Goal: Task Accomplishment & Management: Manage account settings

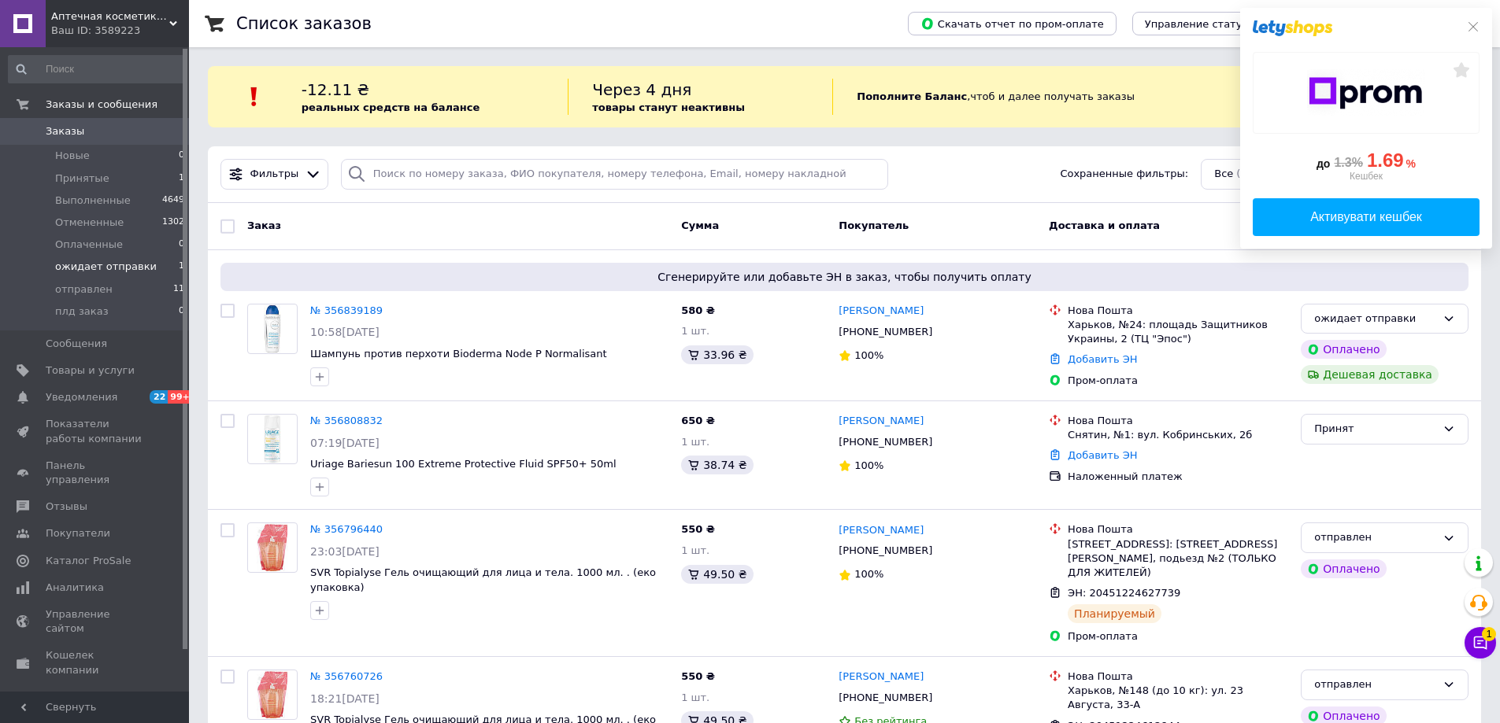
click at [72, 269] on span "ожидает отправки" at bounding box center [106, 267] width 102 height 14
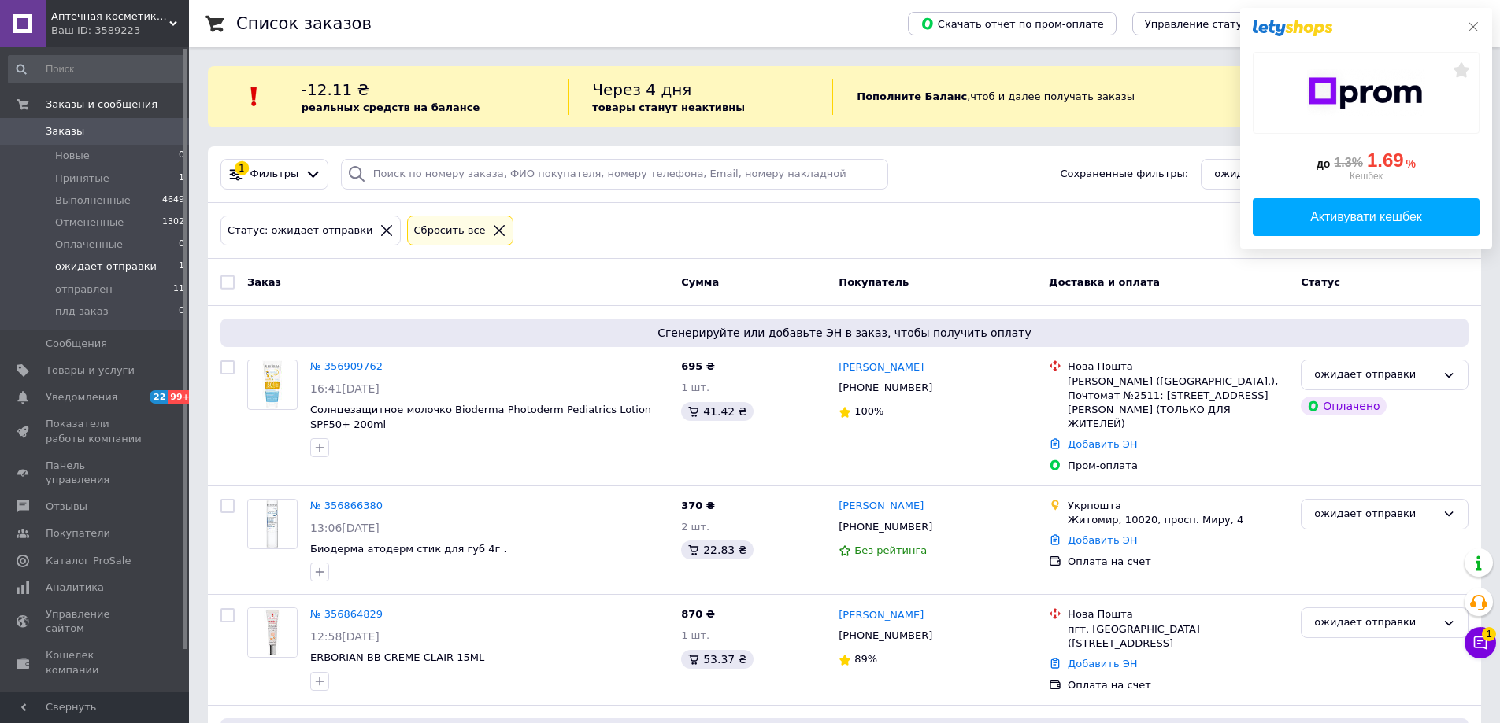
click at [1471, 27] on icon at bounding box center [1473, 26] width 13 height 13
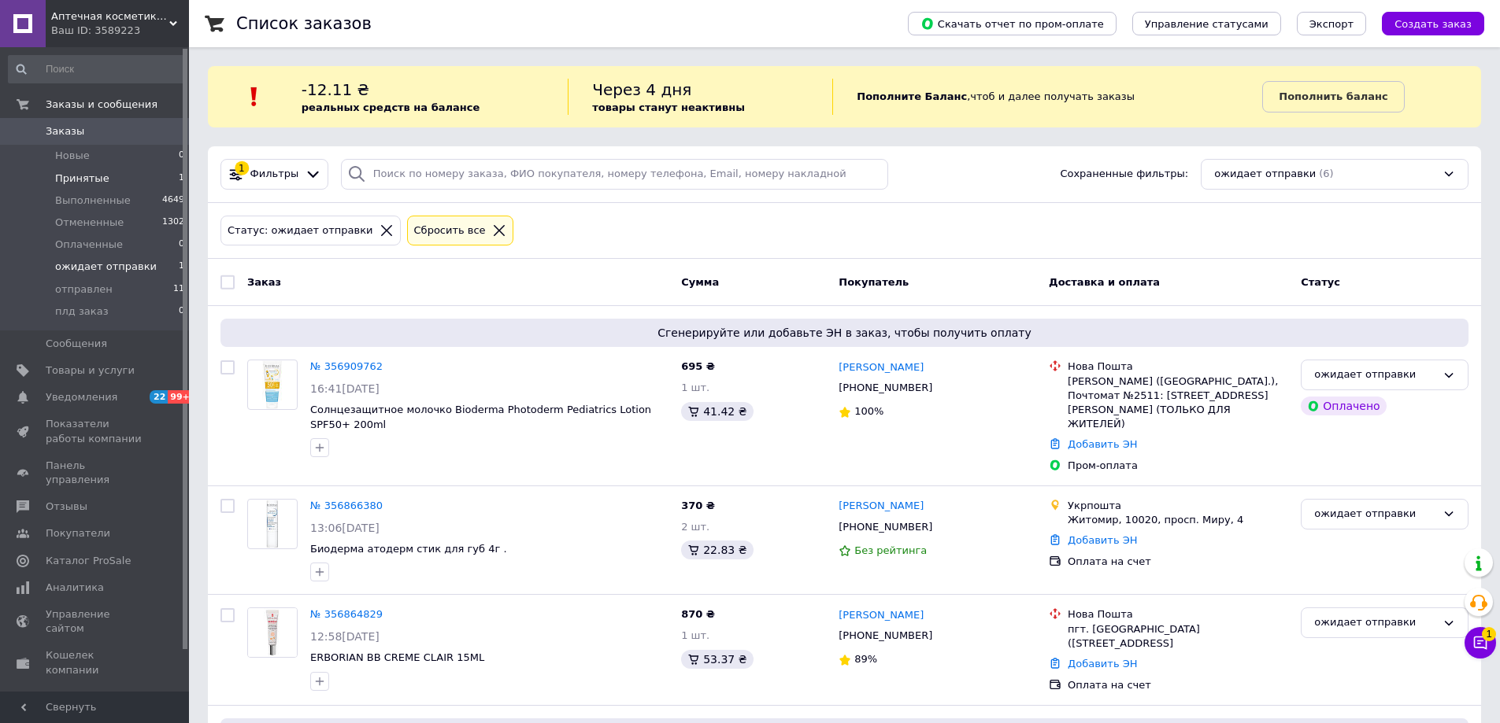
click at [93, 176] on span "Принятые" at bounding box center [82, 179] width 54 height 14
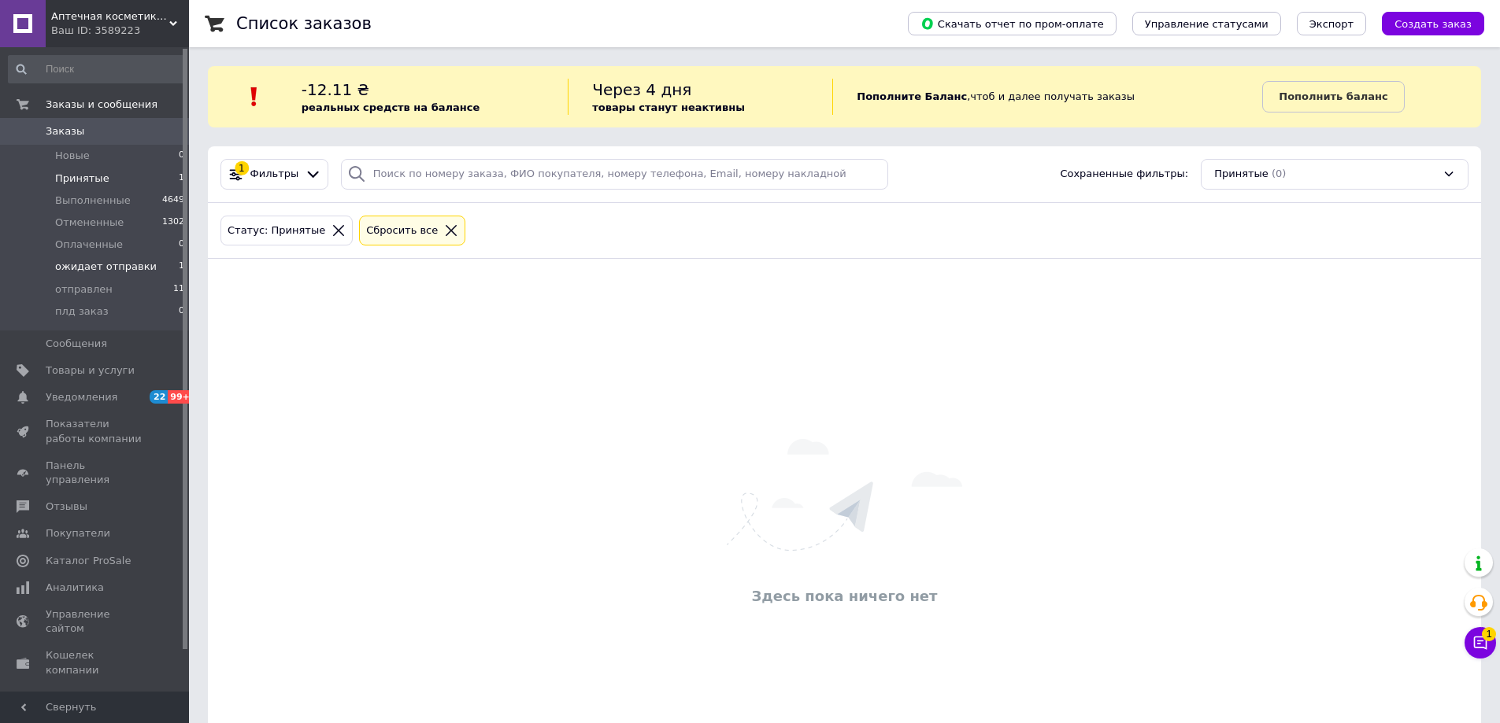
click at [73, 269] on span "ожидает отправки" at bounding box center [106, 267] width 102 height 14
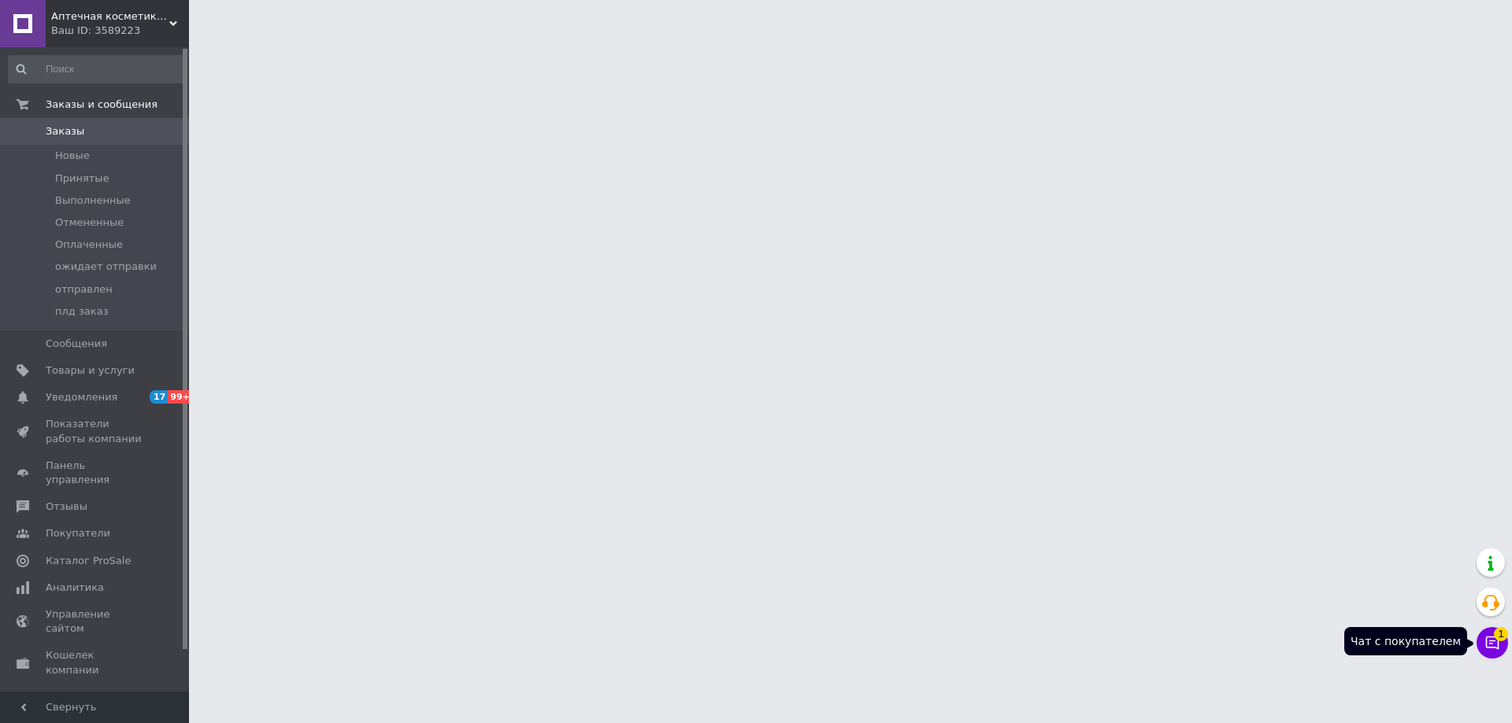
click at [1492, 644] on icon at bounding box center [1492, 643] width 13 height 13
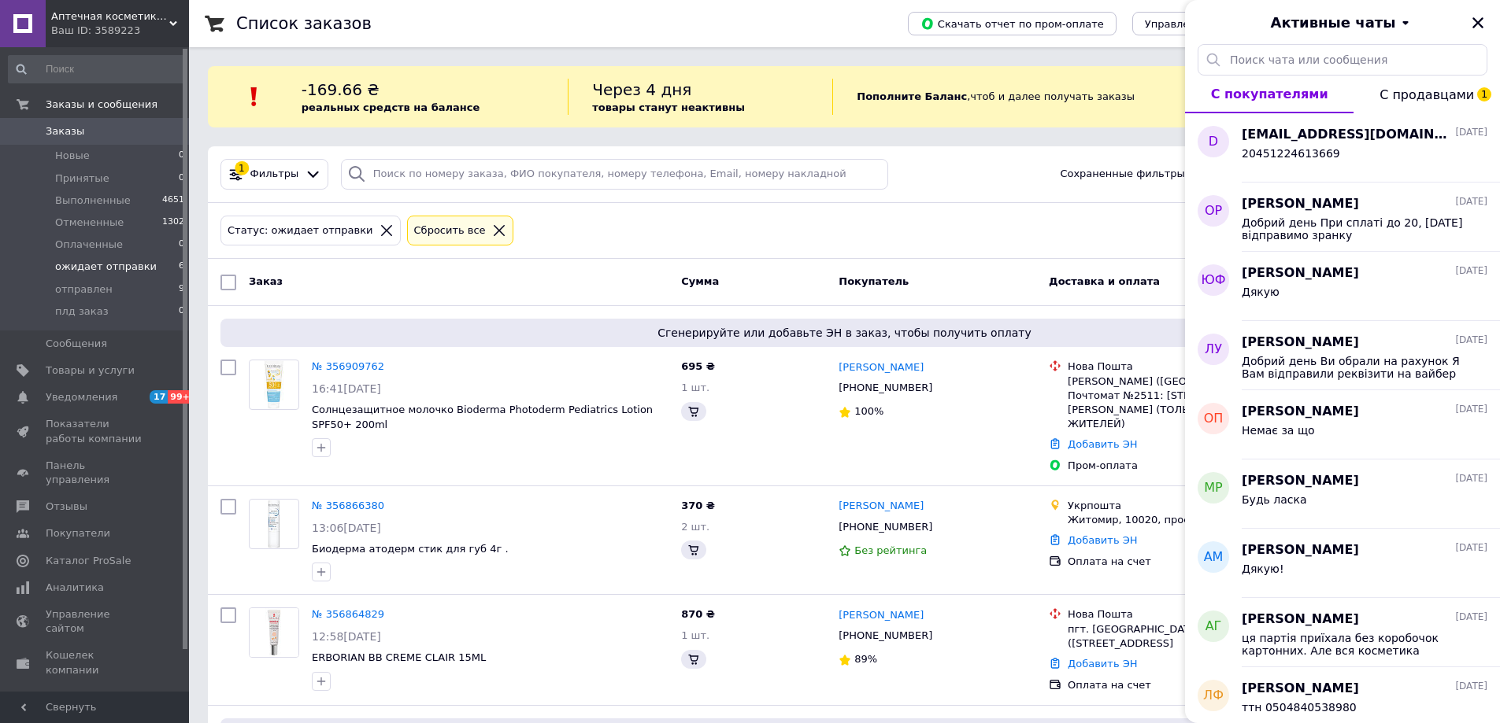
click at [1426, 102] on span "С продавцами 1" at bounding box center [1426, 94] width 94 height 15
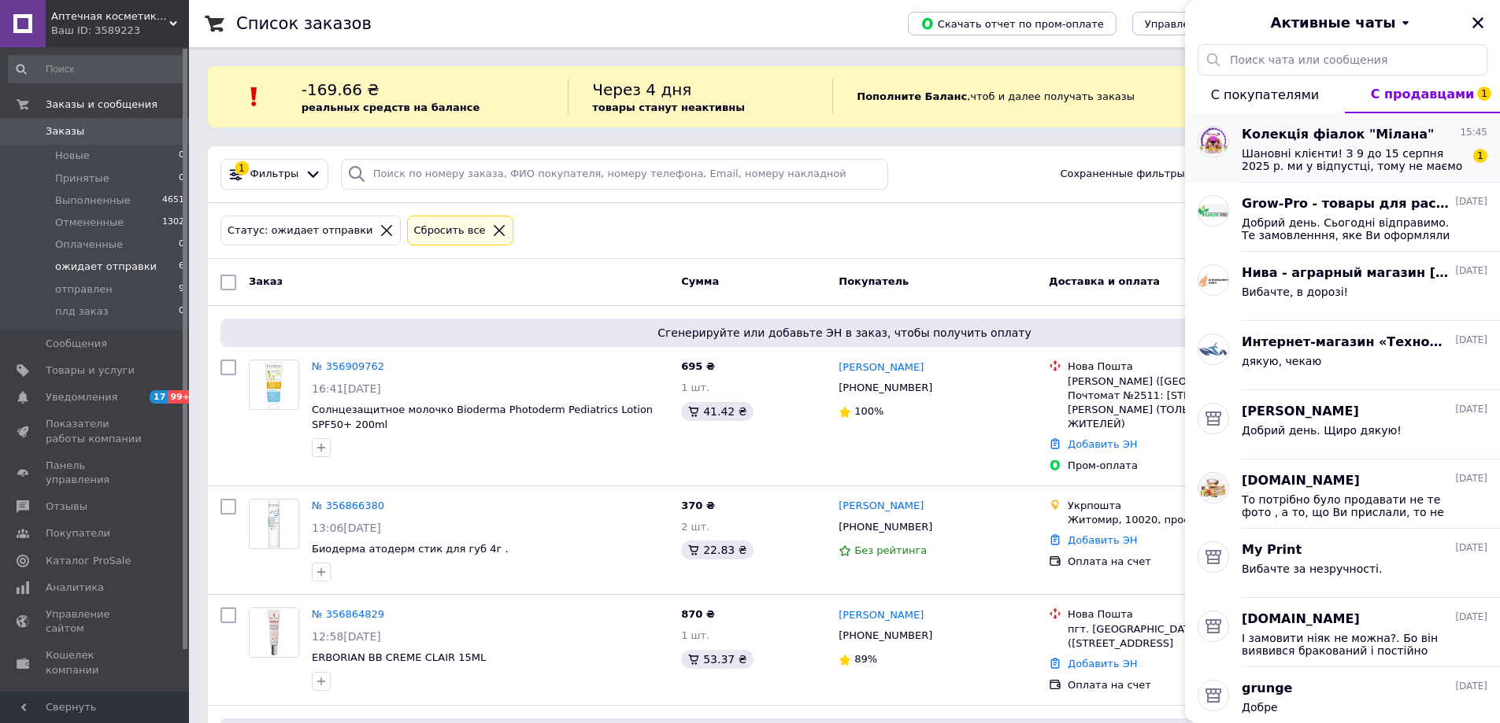
click at [1345, 164] on span "Шановні клієнти! З 9 до 15 серпня 2025 р. ми у відпустці, тому не маємо змоги п…" at bounding box center [1353, 159] width 224 height 25
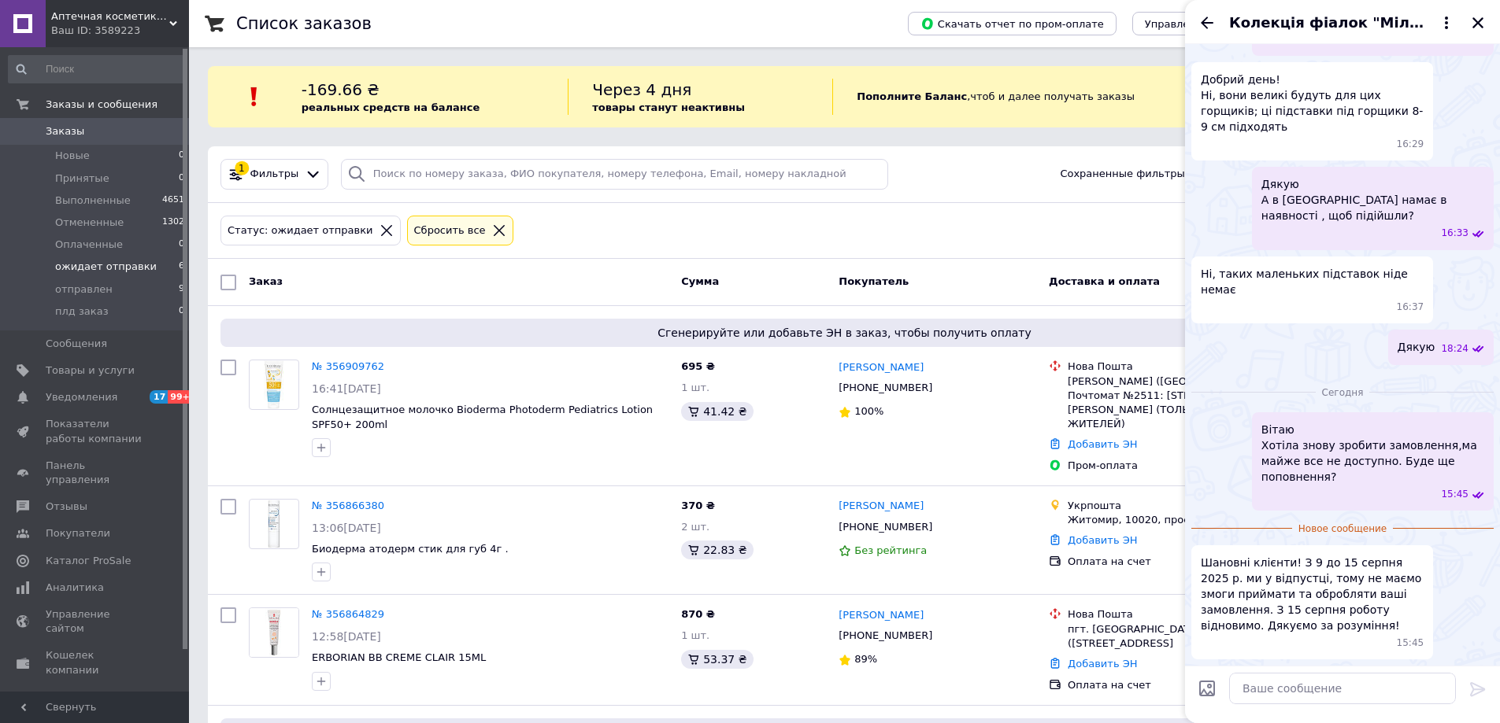
scroll to position [2042, 0]
click at [1273, 694] on textarea at bounding box center [1342, 688] width 227 height 31
type textarea "Lzre.!"
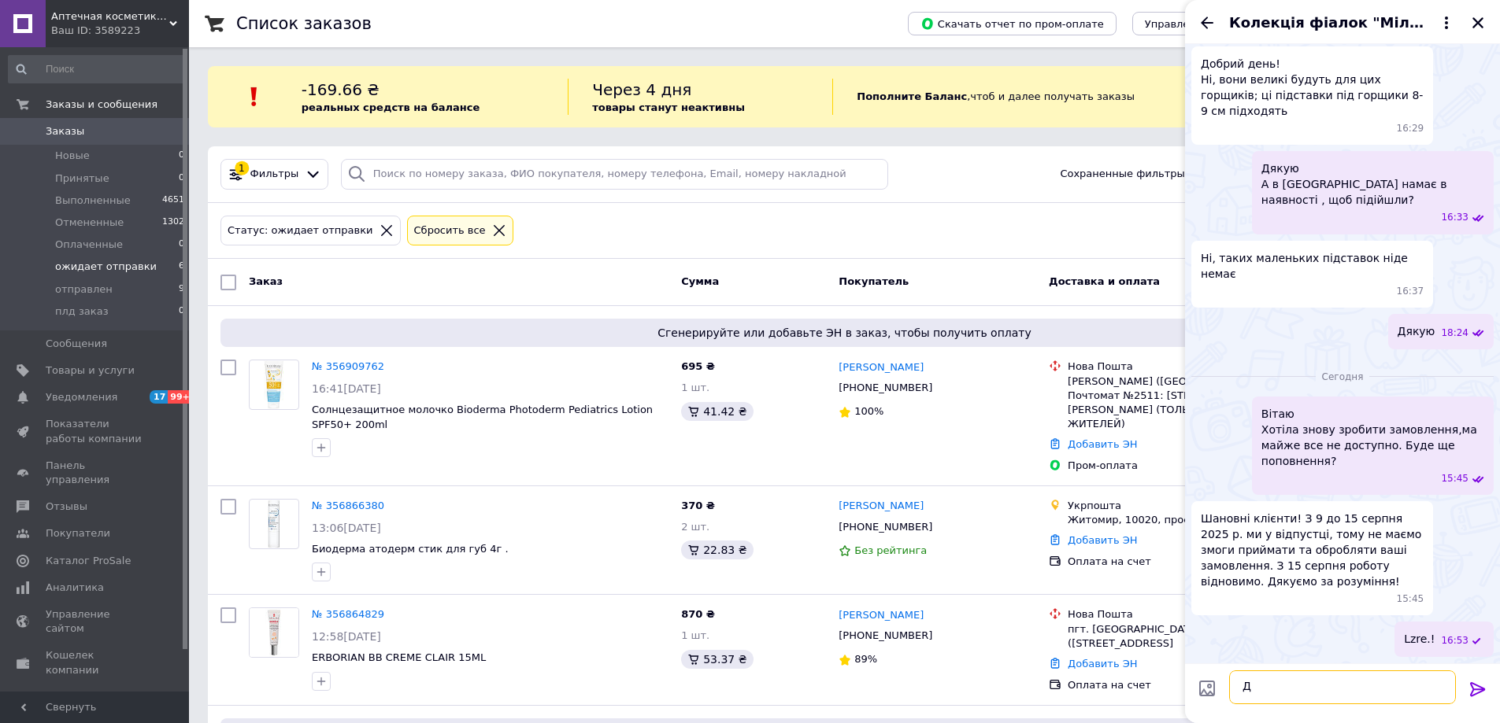
scroll to position [2057, 0]
type textarea "Дякую!"
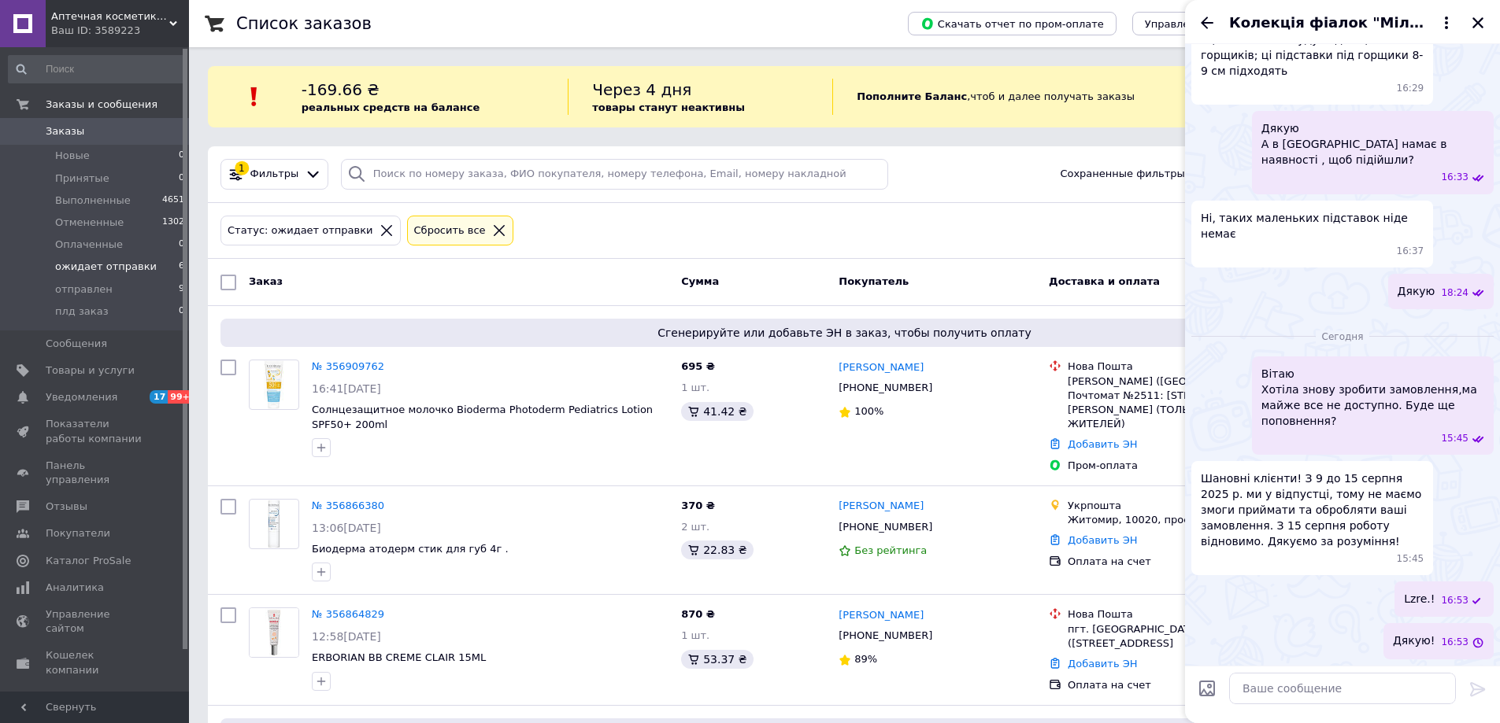
drag, startPoint x: 1474, startPoint y: 598, endPoint x: 1406, endPoint y: 601, distance: 67.7
click at [1406, 601] on span "Lzre.!" at bounding box center [1419, 599] width 31 height 17
click at [1384, 636] on button "Редактировать" at bounding box center [1398, 642] width 189 height 31
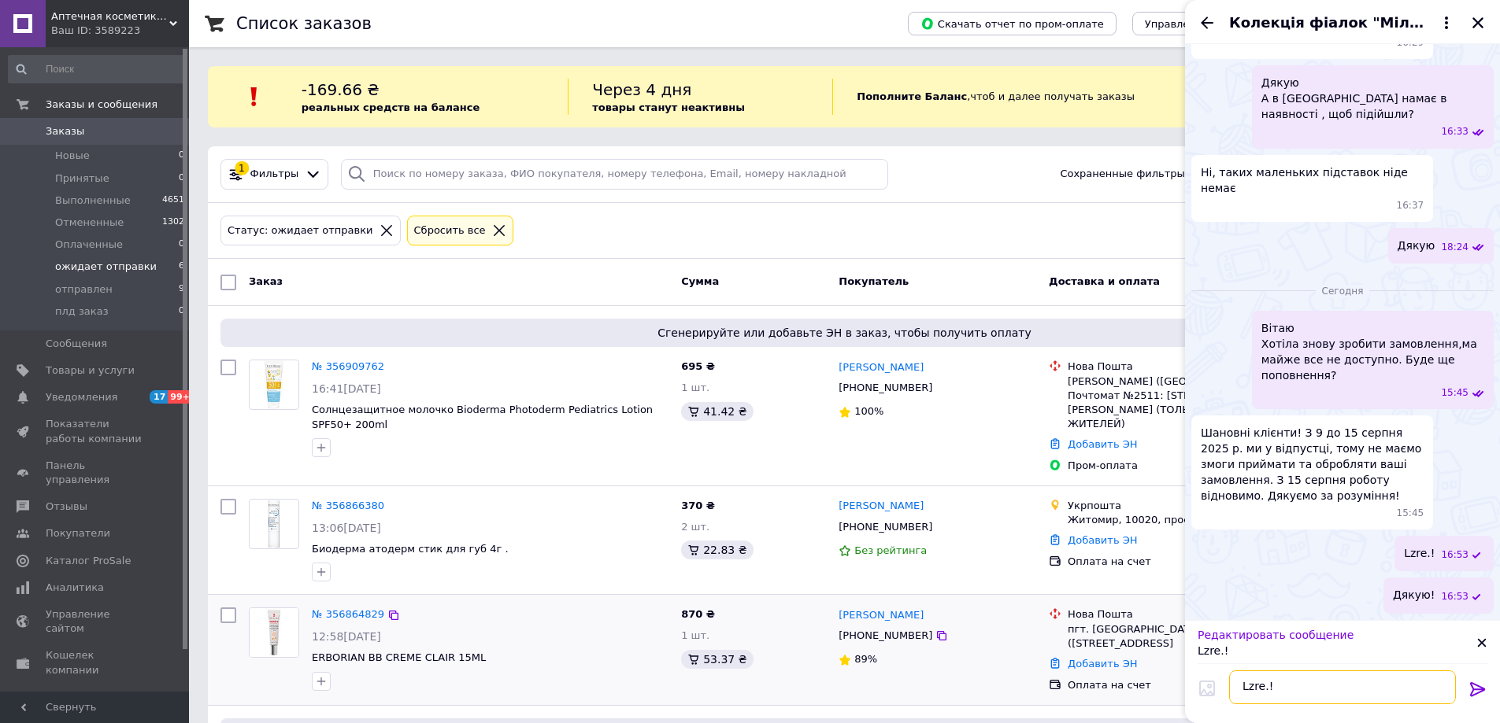
drag, startPoint x: 1280, startPoint y: 689, endPoint x: 1141, endPoint y: 672, distance: 140.4
click at [1152, 675] on body "Аптечная косметика из [GEOGRAPHIC_DATA] Ваш ID: 3589223 Сайт Аптечная косметика…" at bounding box center [750, 574] width 1500 height 1149
type textarea "Дякую!"
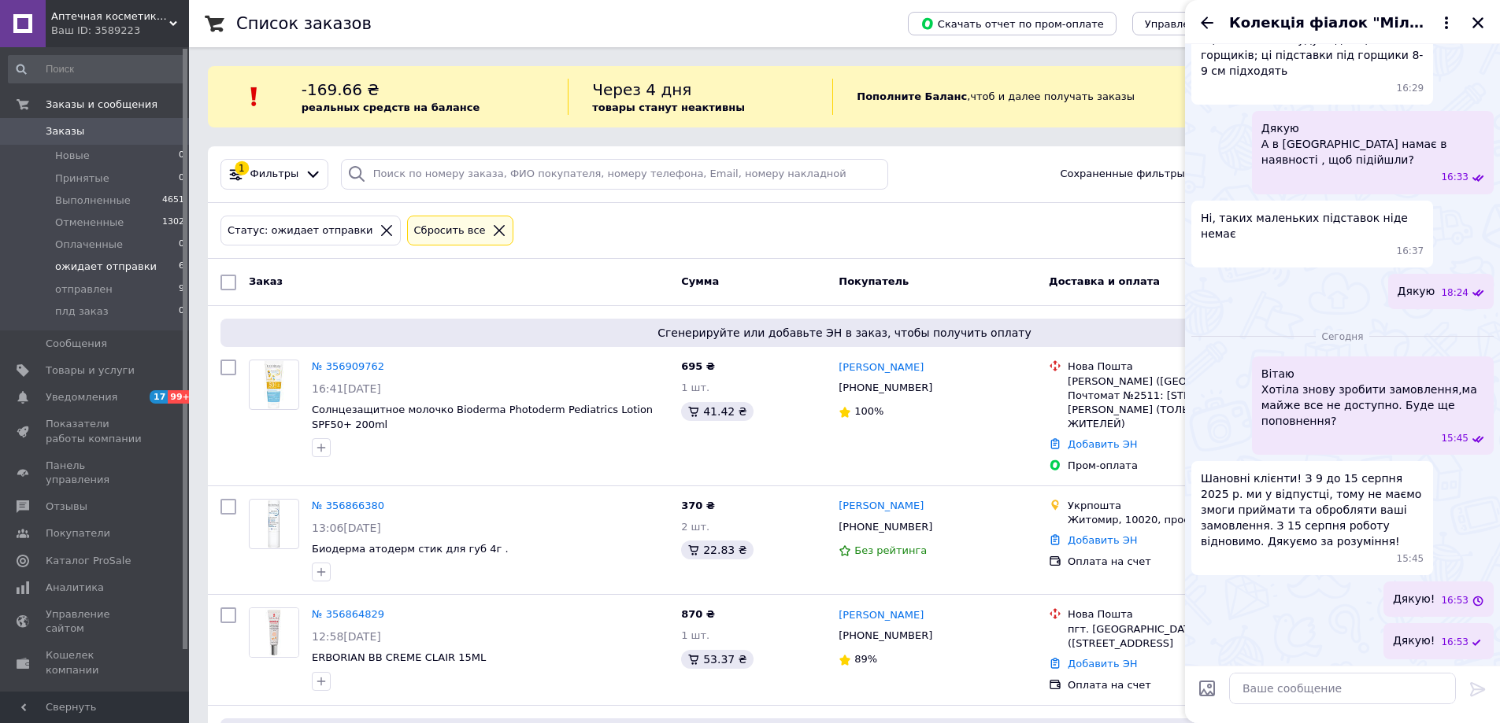
drag, startPoint x: 1422, startPoint y: 607, endPoint x: 1455, endPoint y: 583, distance: 41.1
click at [1455, 583] on div "Дякую! 16:53" at bounding box center [1438, 599] width 110 height 35
click at [1479, 30] on icon "Закрыть" at bounding box center [1478, 23] width 14 height 14
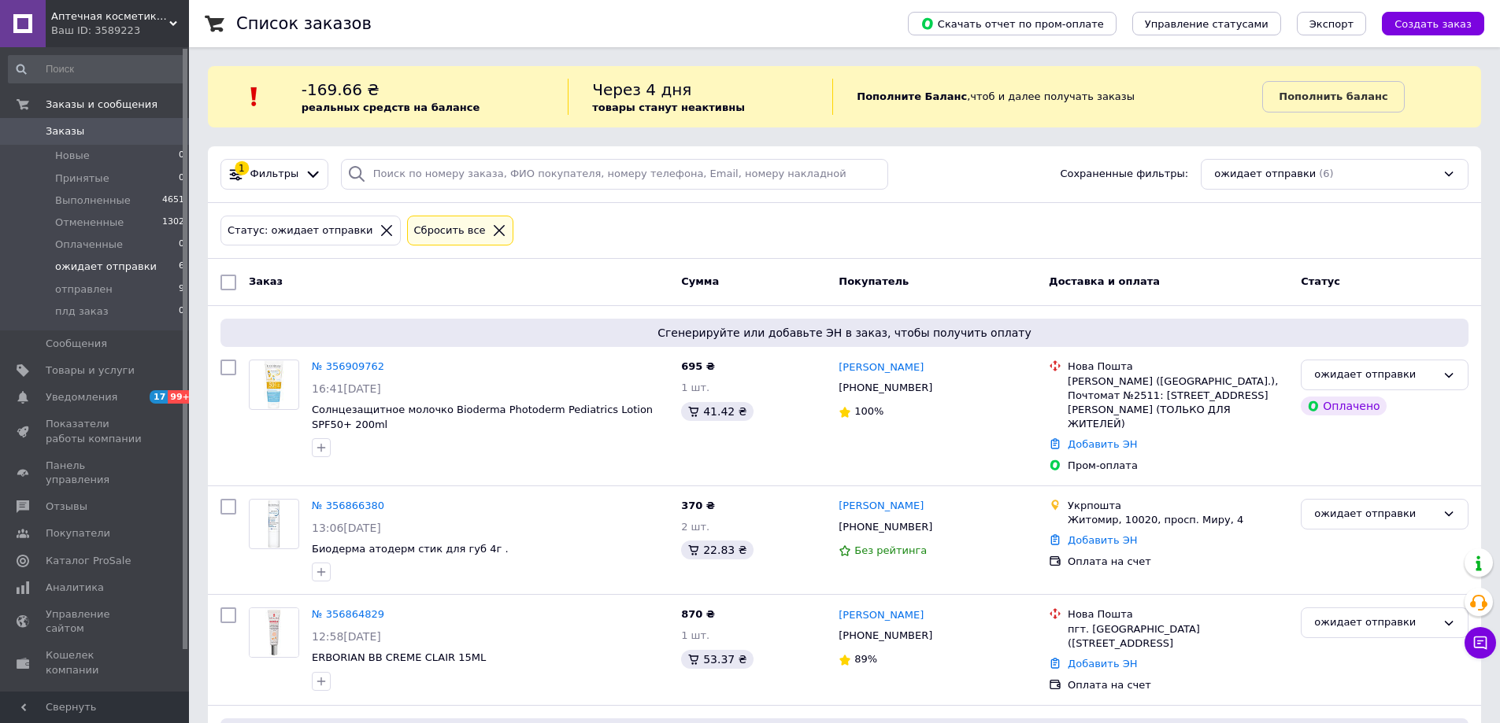
click at [98, 266] on span "ожидает отправки" at bounding box center [106, 267] width 102 height 14
click at [332, 369] on link "№ 356909762" at bounding box center [348, 367] width 72 height 12
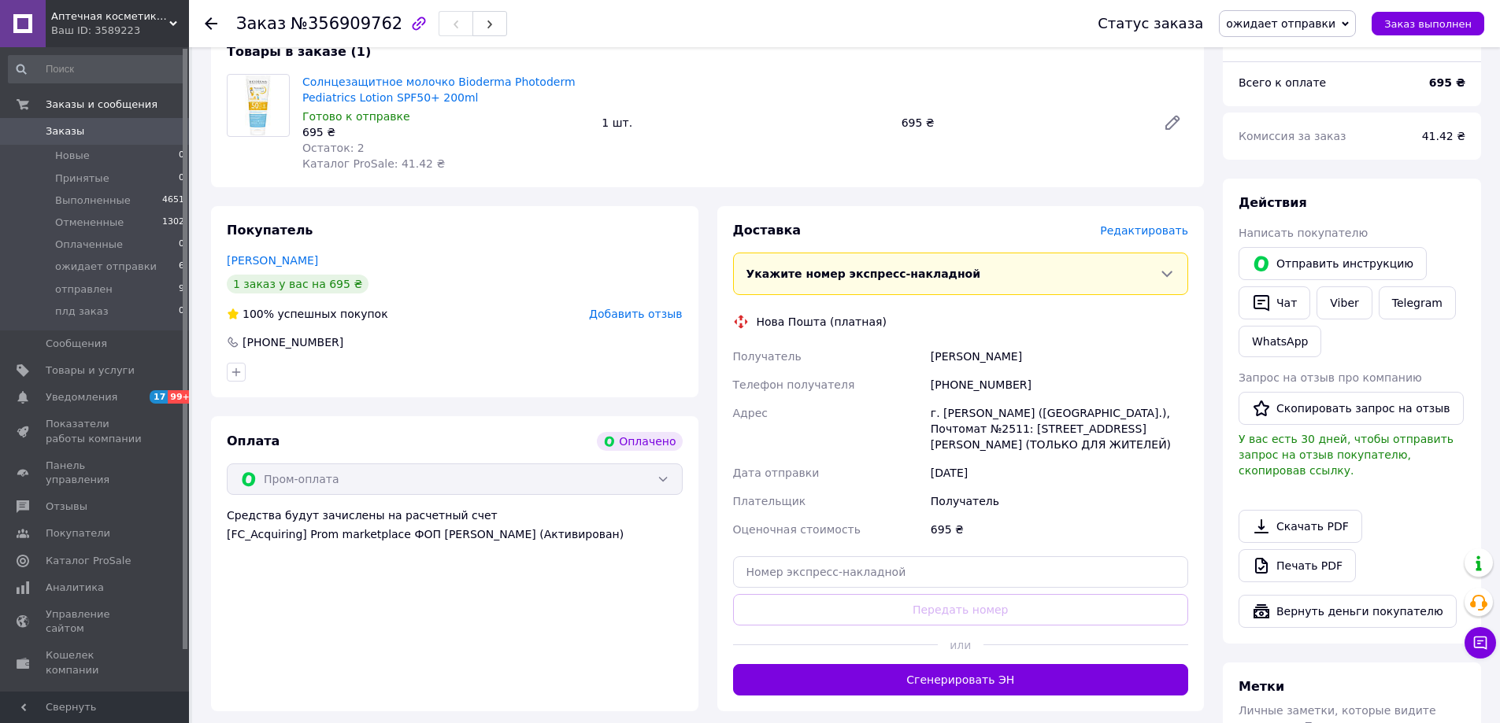
scroll to position [709, 0]
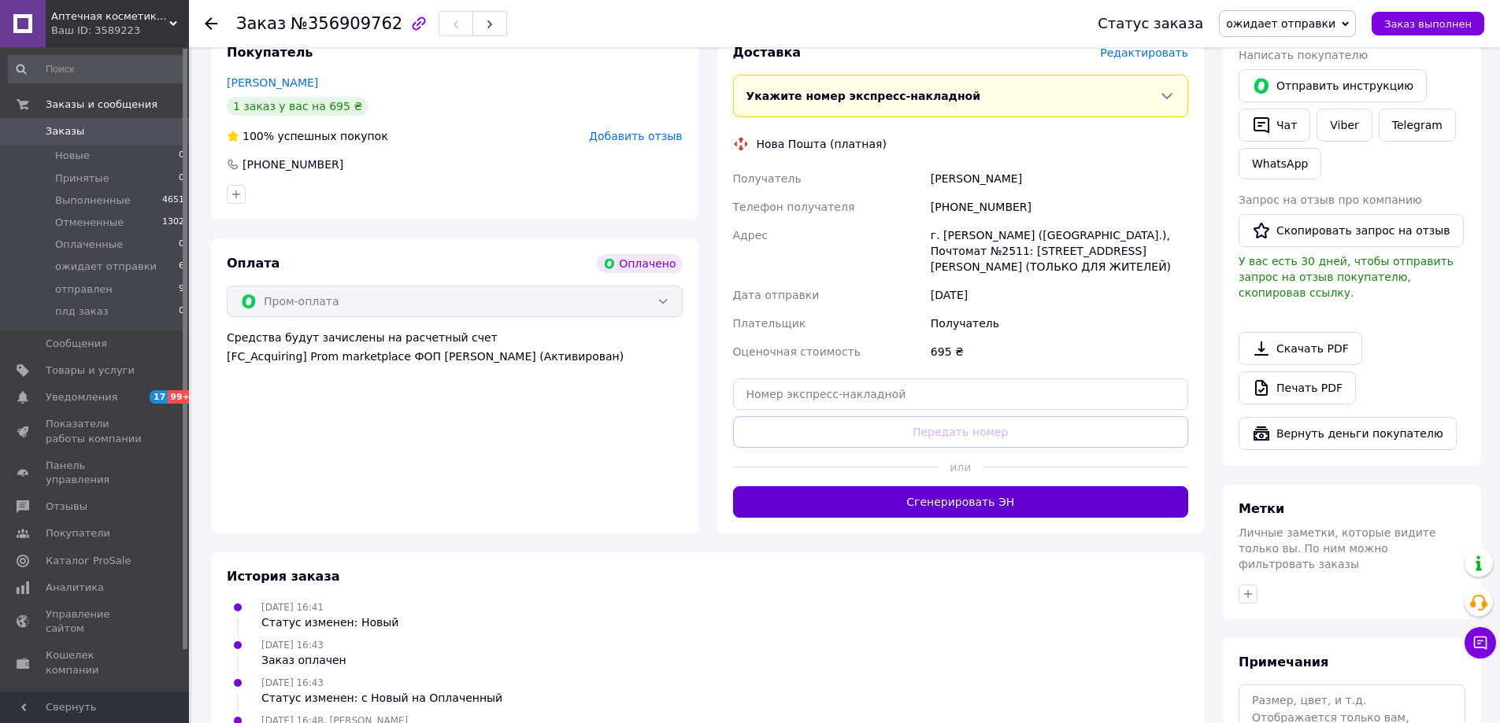
click at [966, 518] on button "Сгенерировать ЭН" at bounding box center [961, 502] width 456 height 31
click at [1356, 28] on span "ожидает отправки" at bounding box center [1287, 23] width 137 height 27
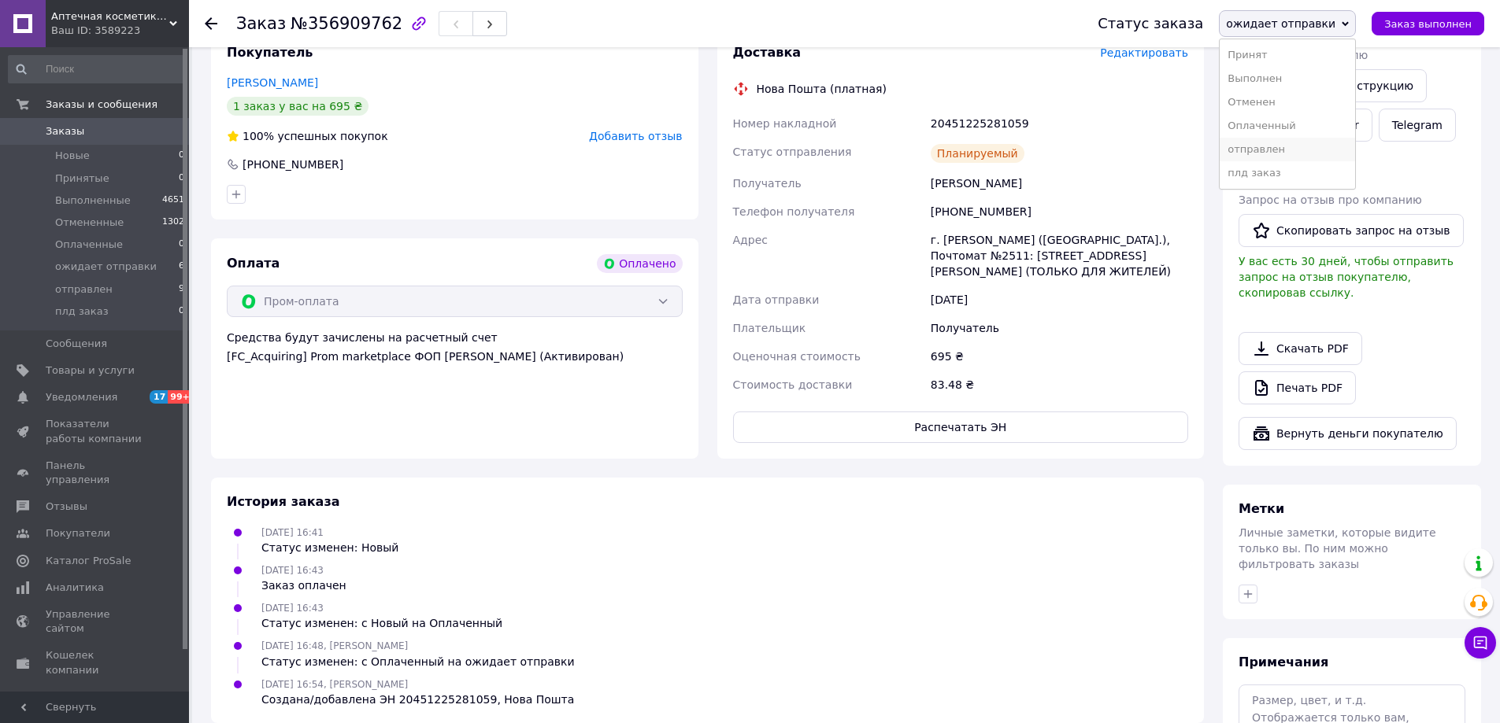
click at [1278, 161] on li "отправлен" at bounding box center [1286, 150] width 135 height 24
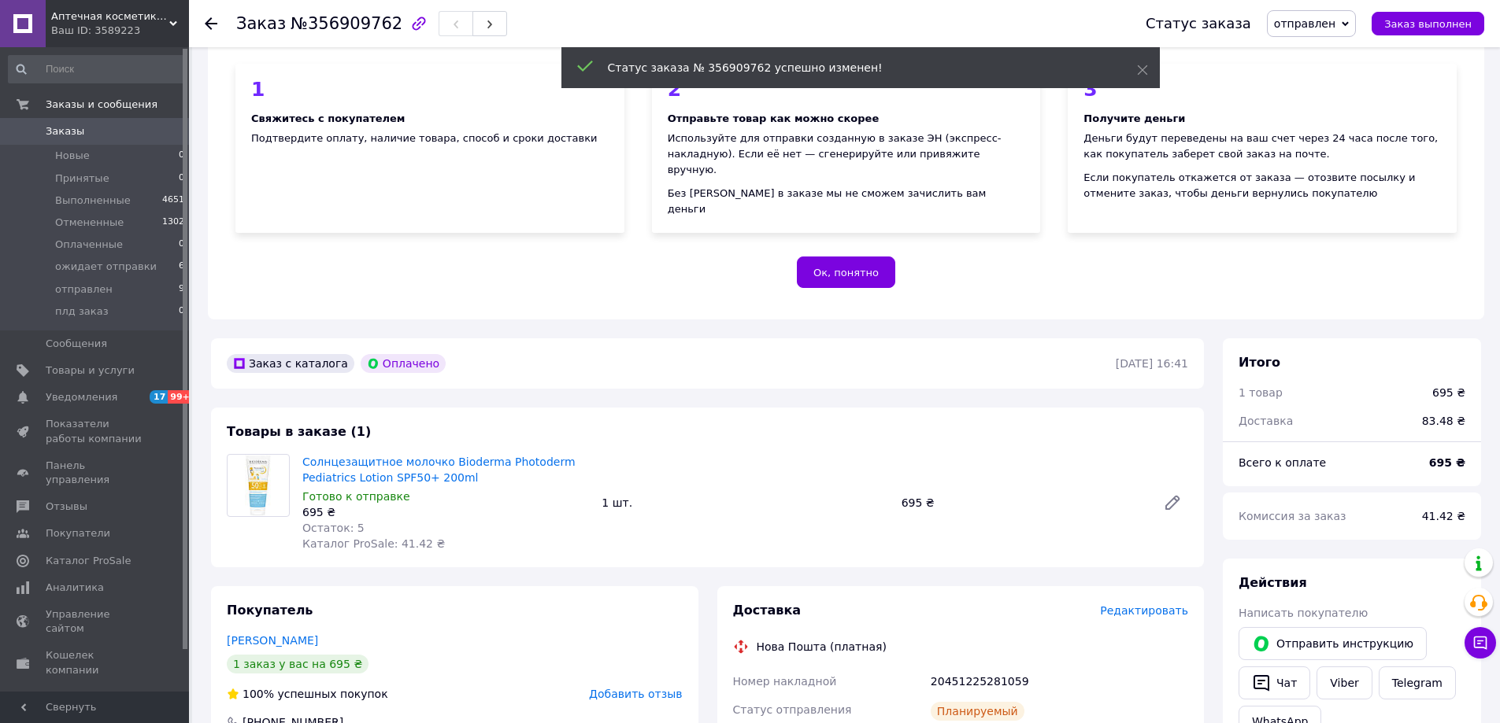
scroll to position [236, 0]
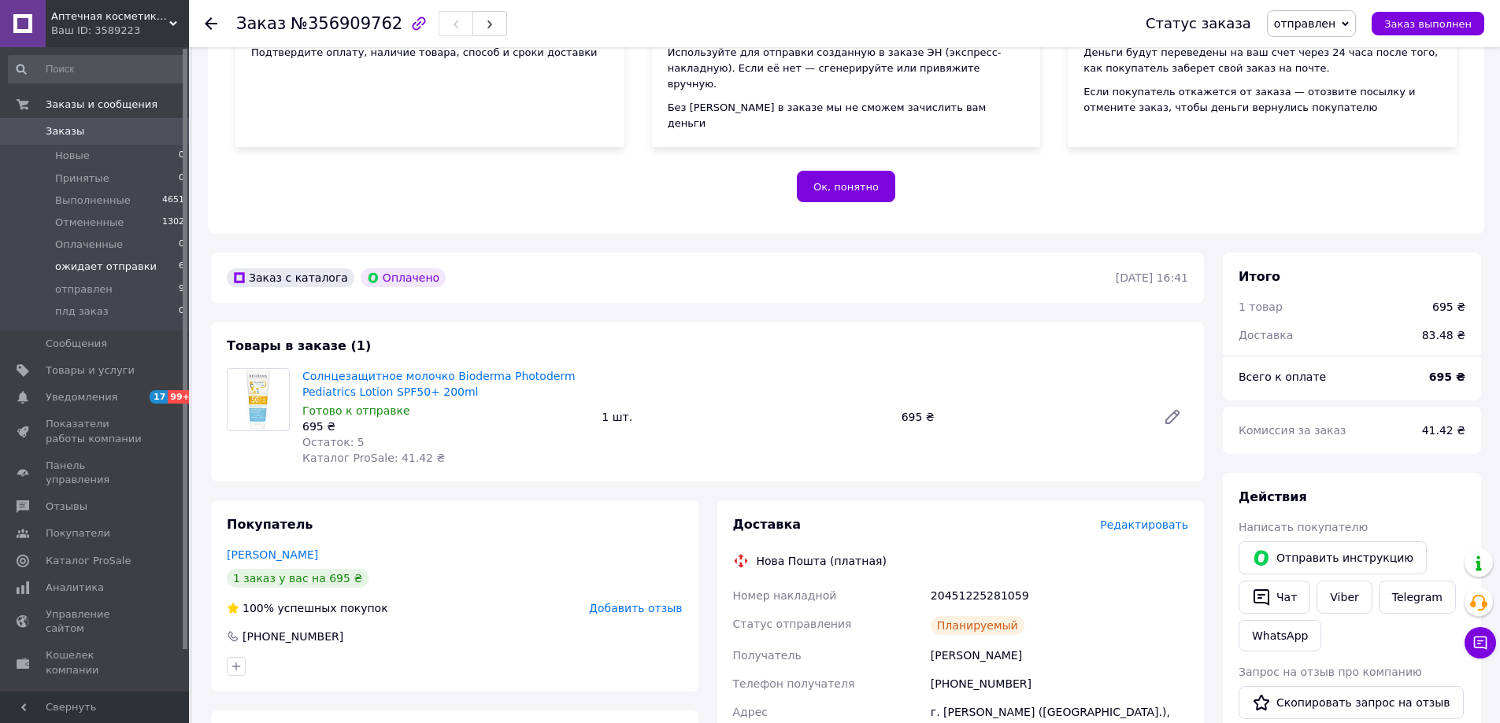
click at [66, 266] on span "ожидает отправки" at bounding box center [106, 267] width 102 height 14
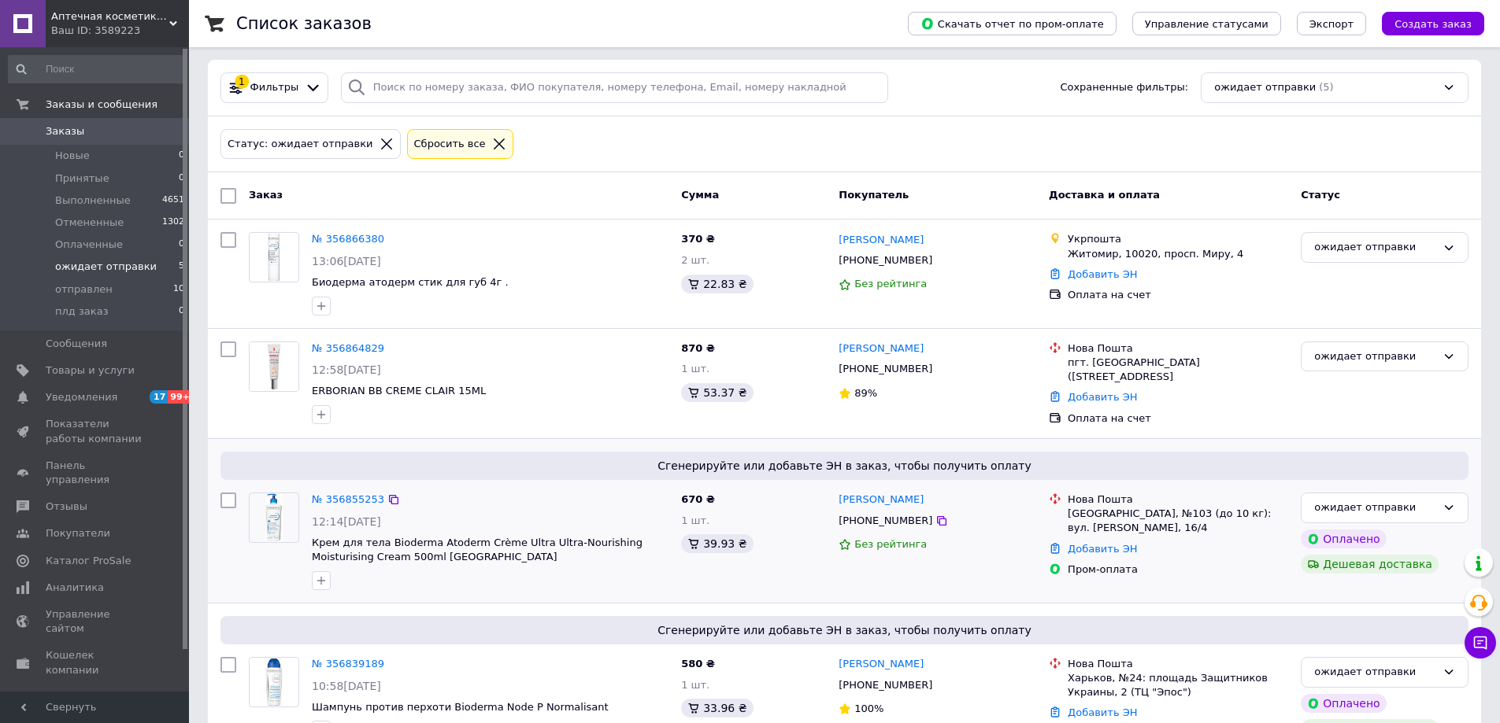
scroll to position [236, 0]
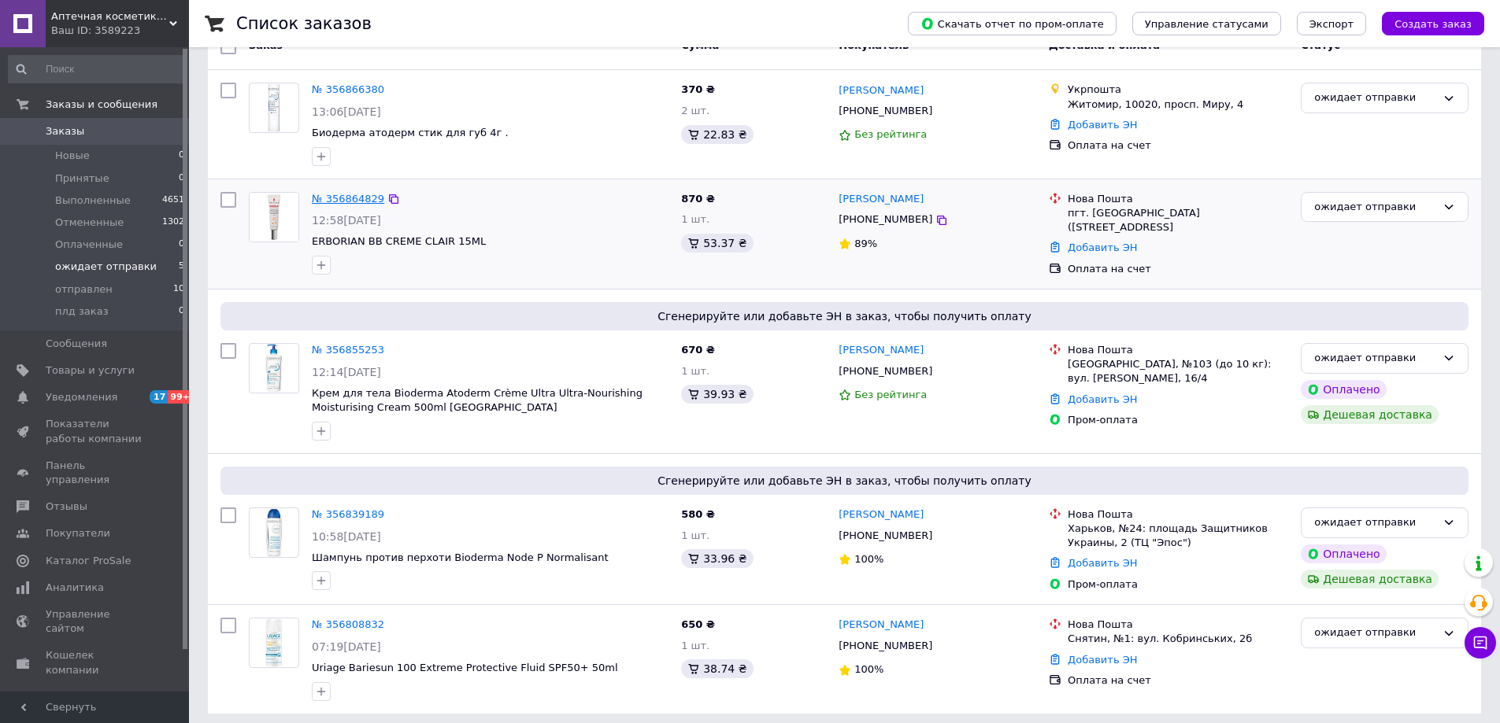
click at [329, 203] on link "№ 356864829" at bounding box center [348, 199] width 72 height 12
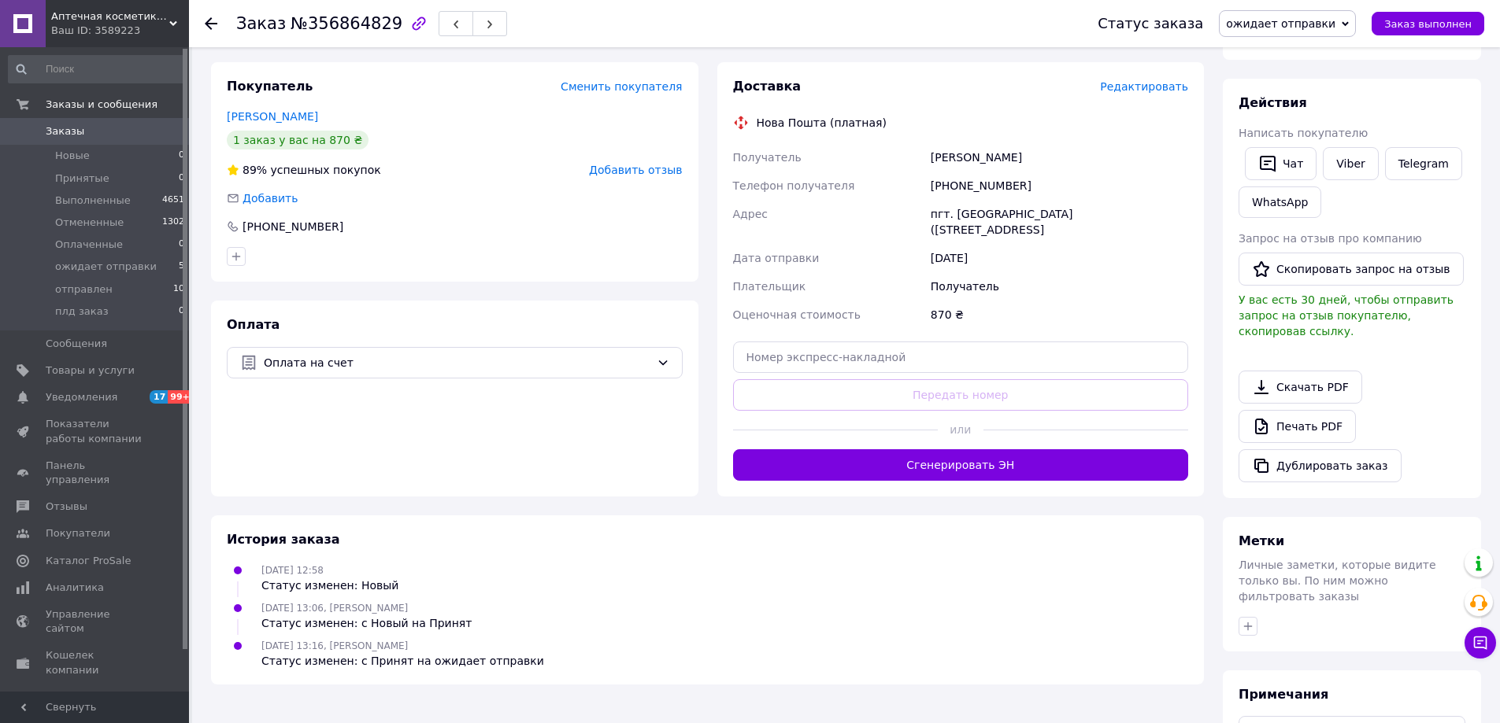
scroll to position [394, 0]
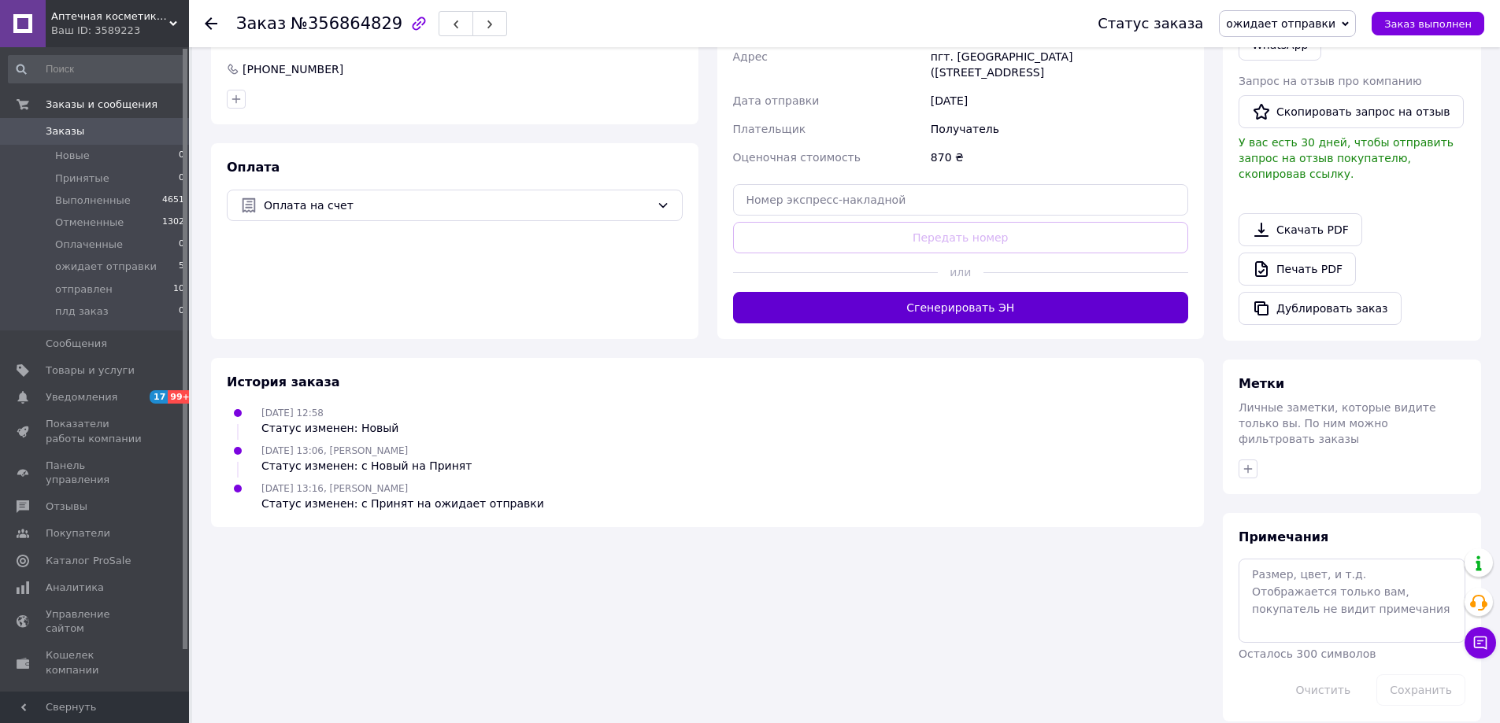
click at [939, 324] on button "Сгенерировать ЭН" at bounding box center [961, 307] width 456 height 31
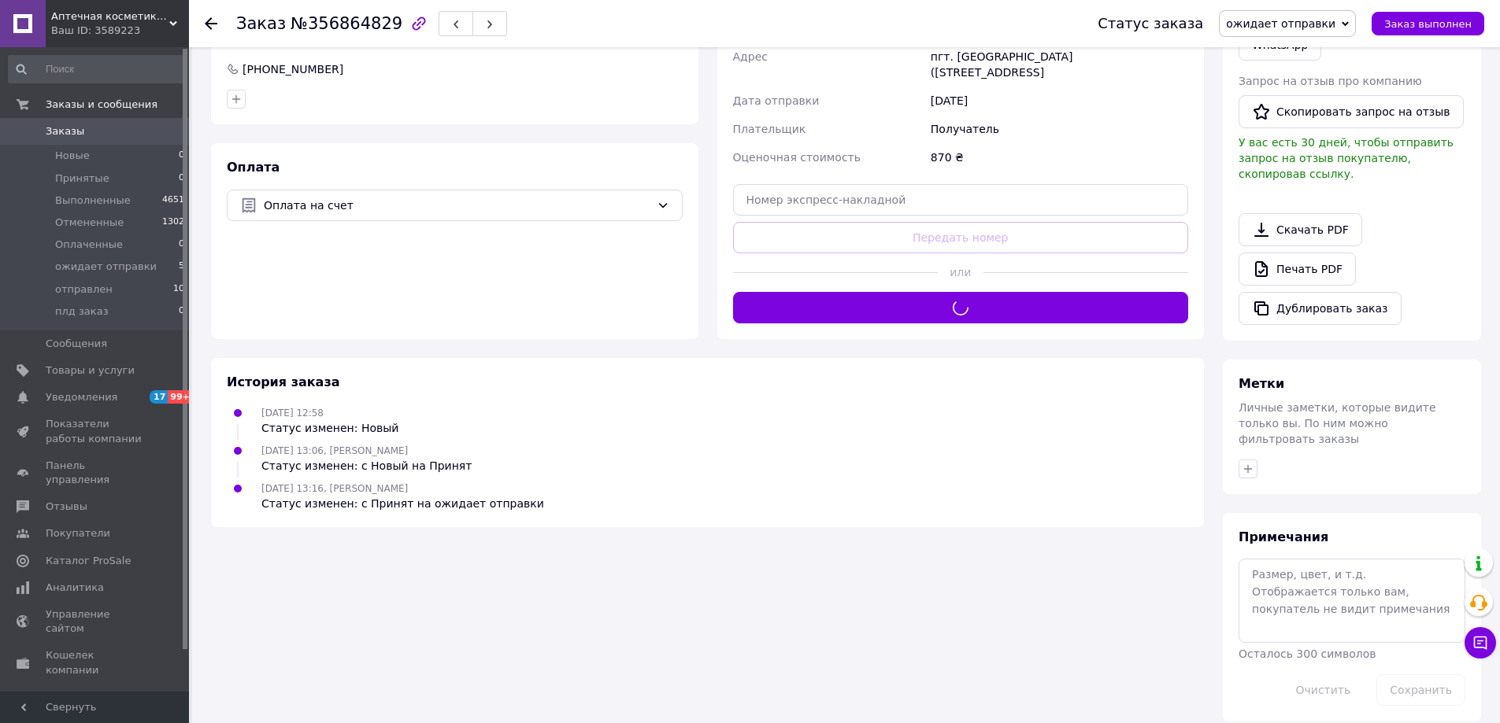
click at [1349, 24] on icon at bounding box center [1344, 23] width 7 height 7
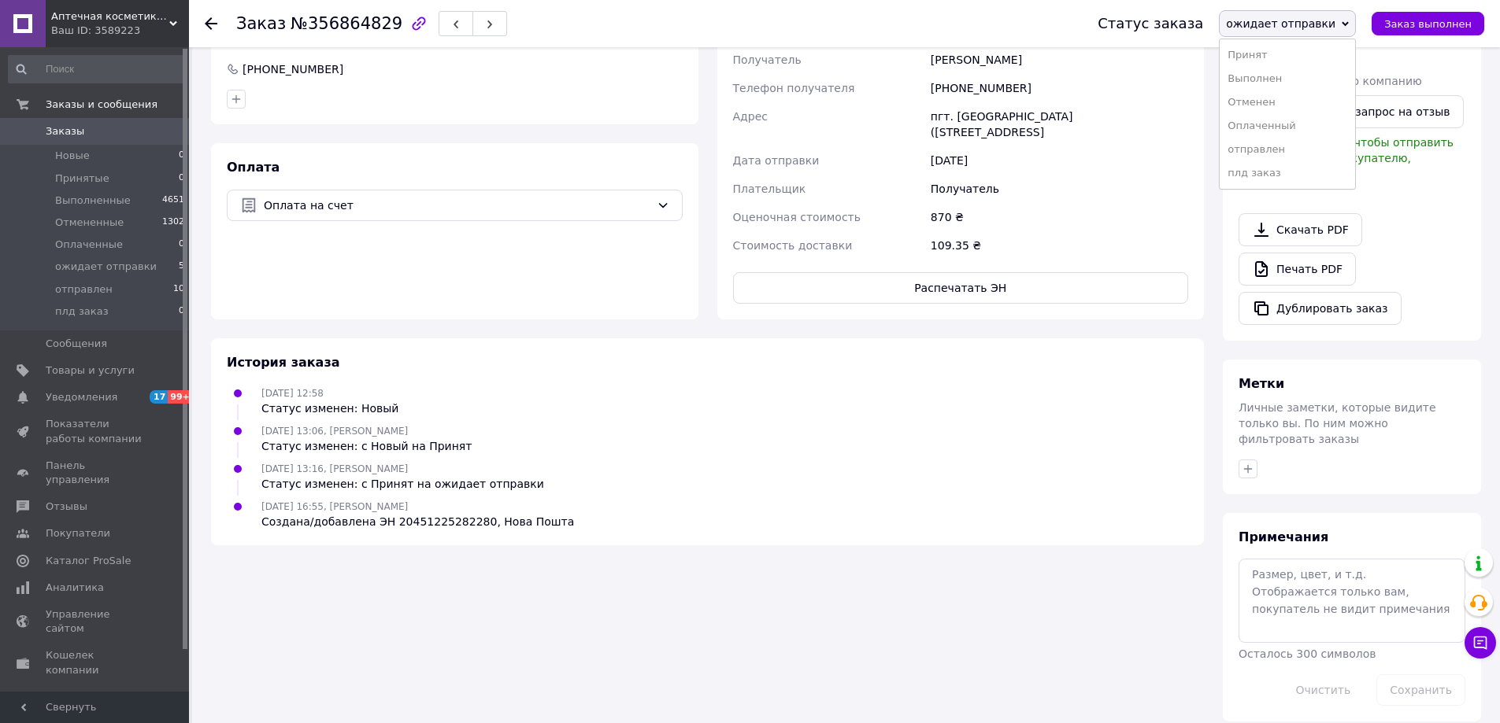
click at [1269, 161] on li "отправлен" at bounding box center [1286, 150] width 135 height 24
click at [69, 269] on span "ожидает отправки" at bounding box center [106, 267] width 102 height 14
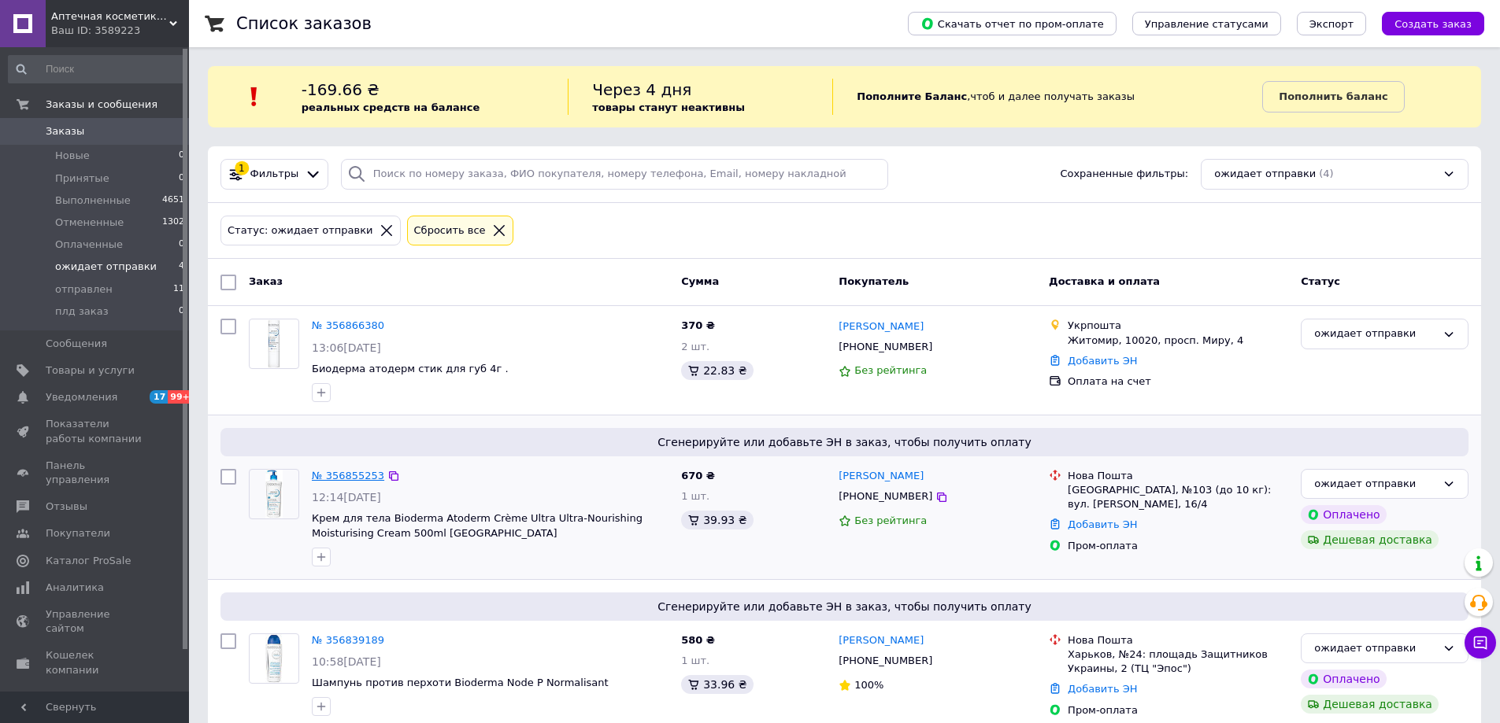
click at [346, 482] on link "№ 356855253" at bounding box center [348, 476] width 72 height 12
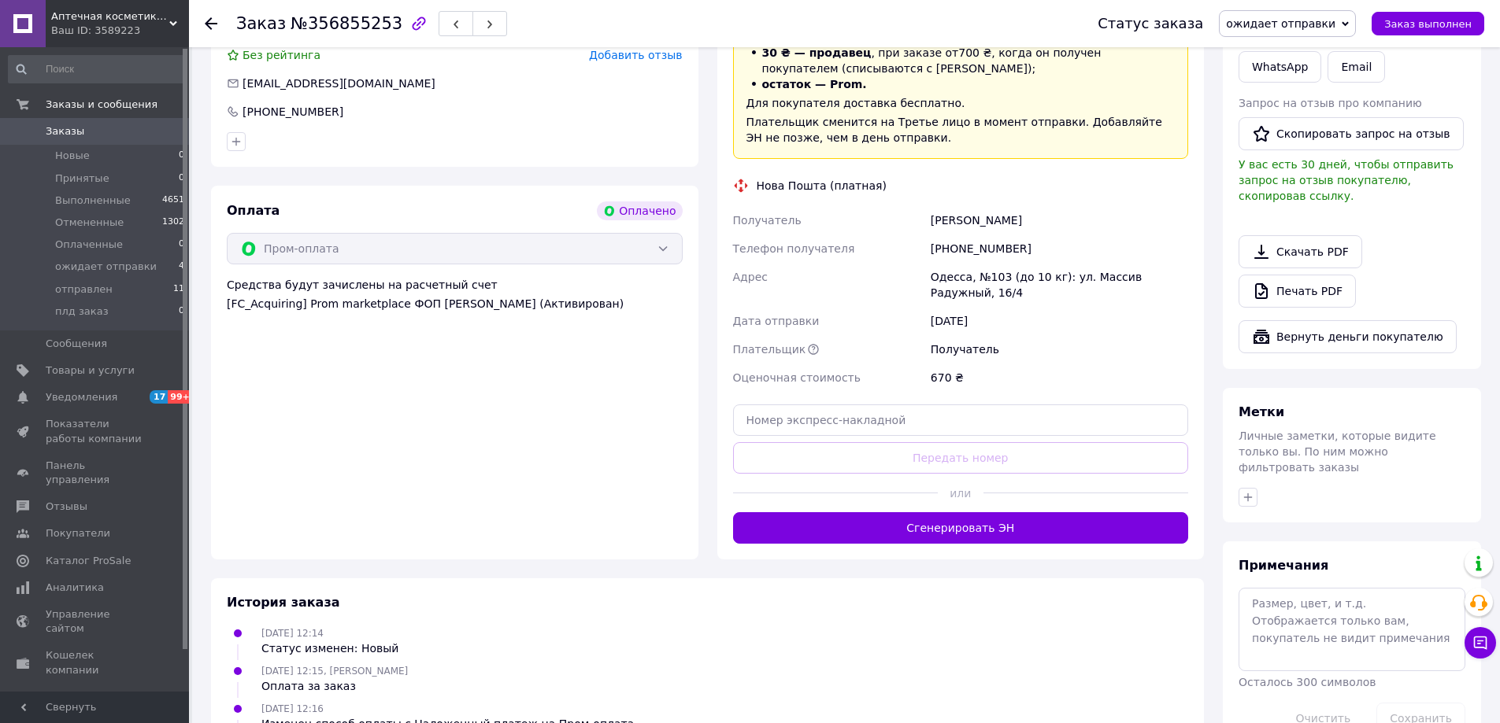
scroll to position [945, 0]
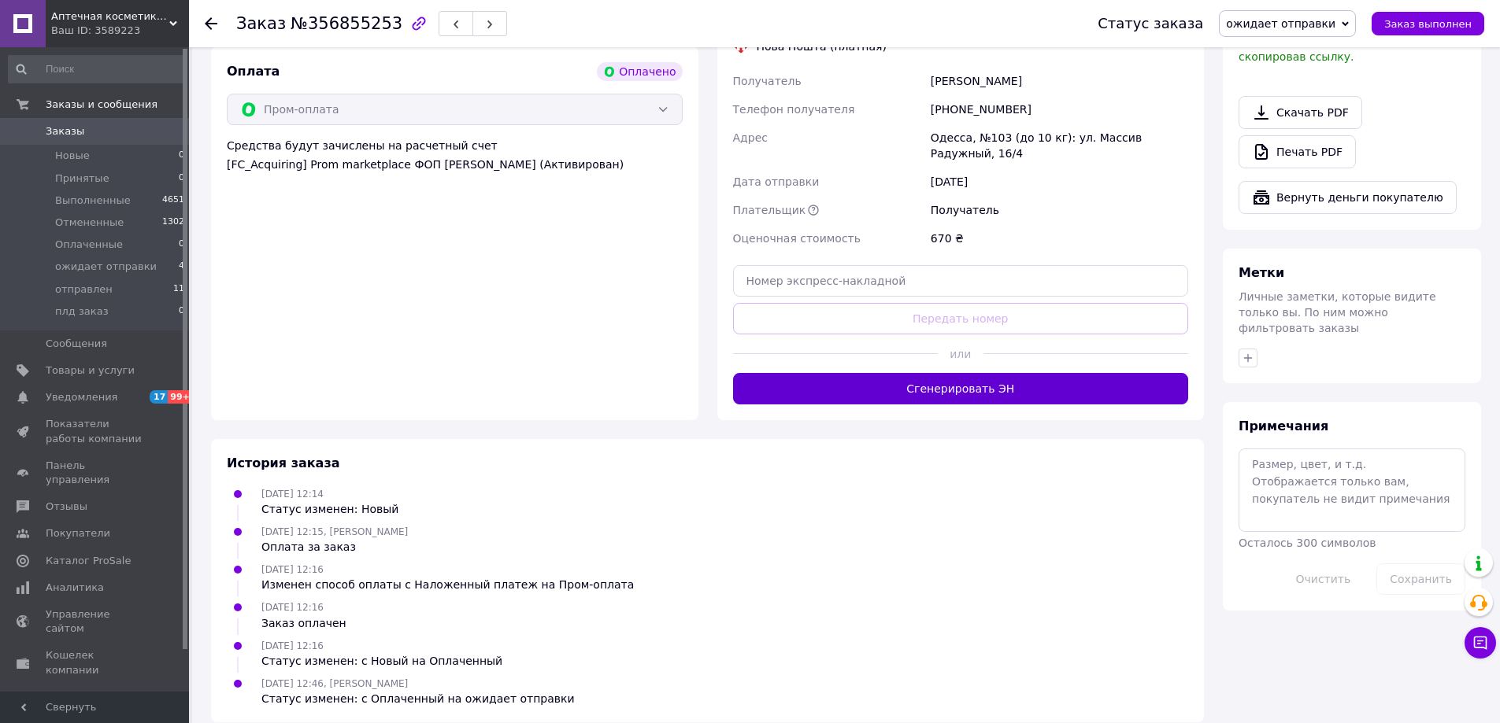
click at [958, 405] on button "Сгенерировать ЭН" at bounding box center [961, 388] width 456 height 31
click at [1351, 30] on span "ожидает отправки" at bounding box center [1287, 23] width 137 height 27
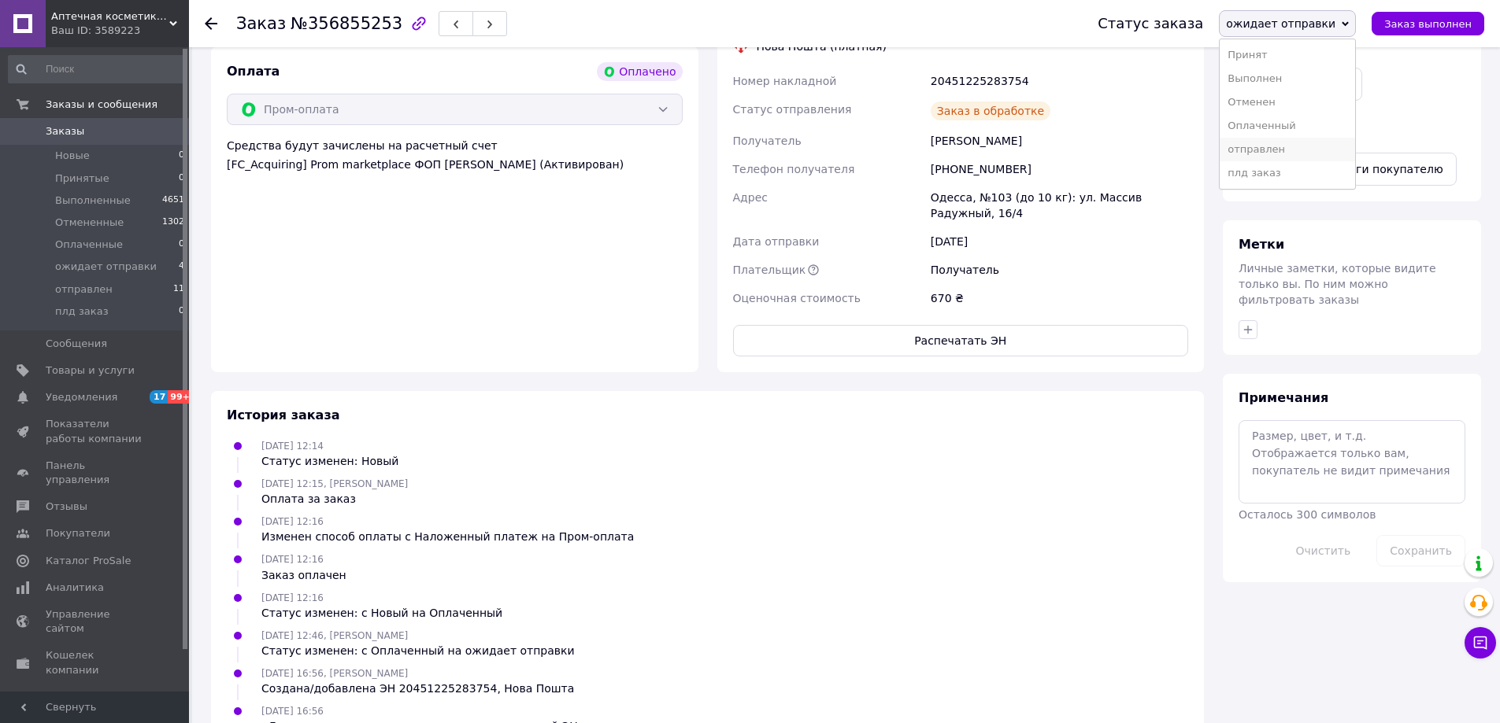
click at [1272, 161] on li "отправлен" at bounding box center [1286, 150] width 135 height 24
click at [87, 262] on span "ожидает отправки" at bounding box center [106, 267] width 102 height 14
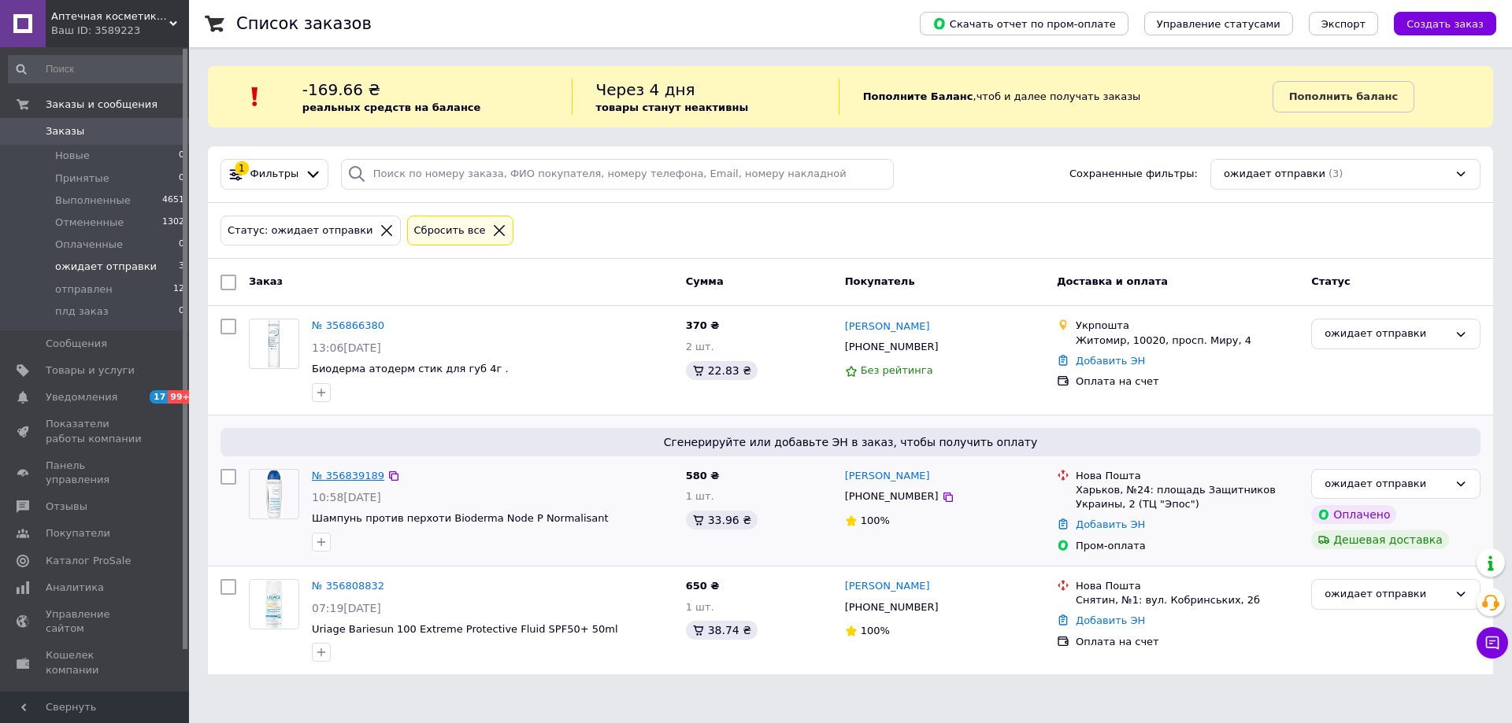
click at [341, 481] on link "№ 356839189" at bounding box center [348, 476] width 72 height 12
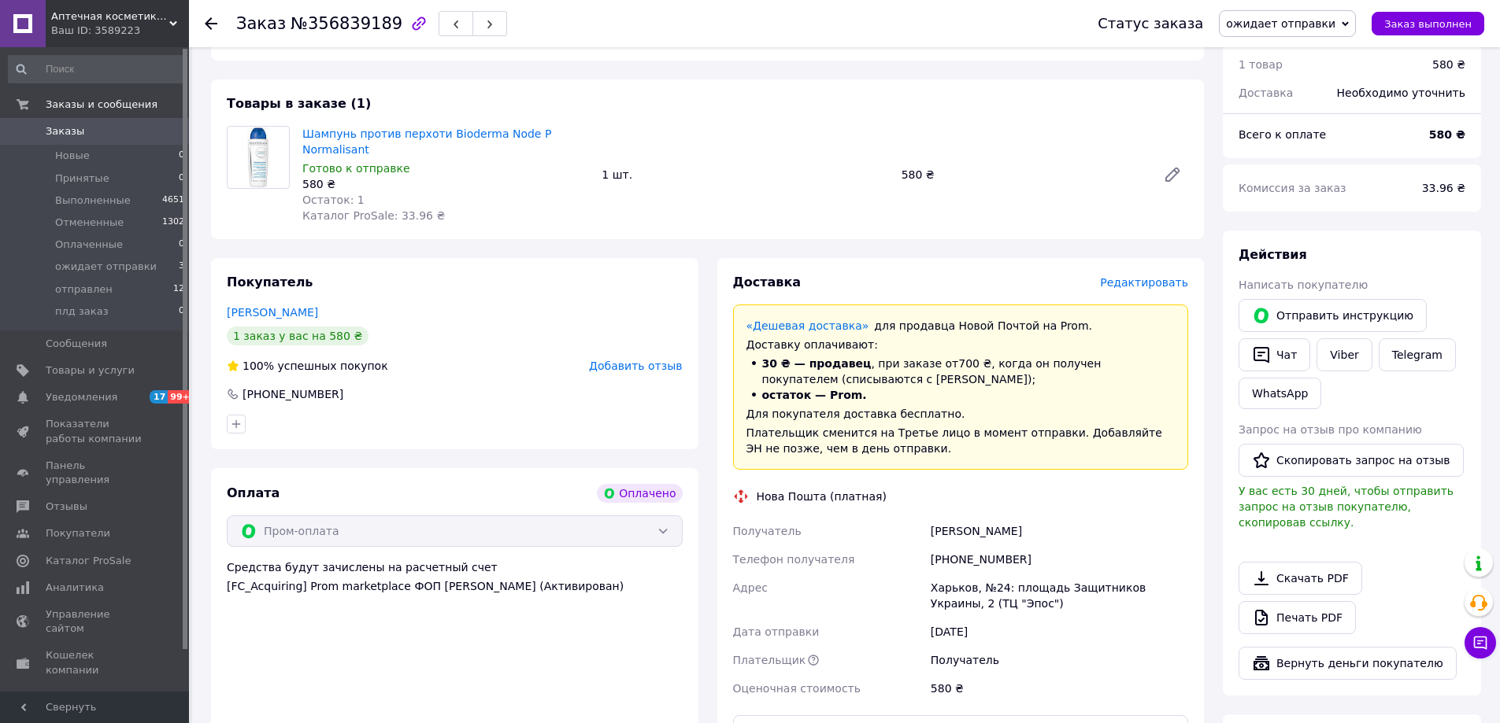
scroll to position [472, 0]
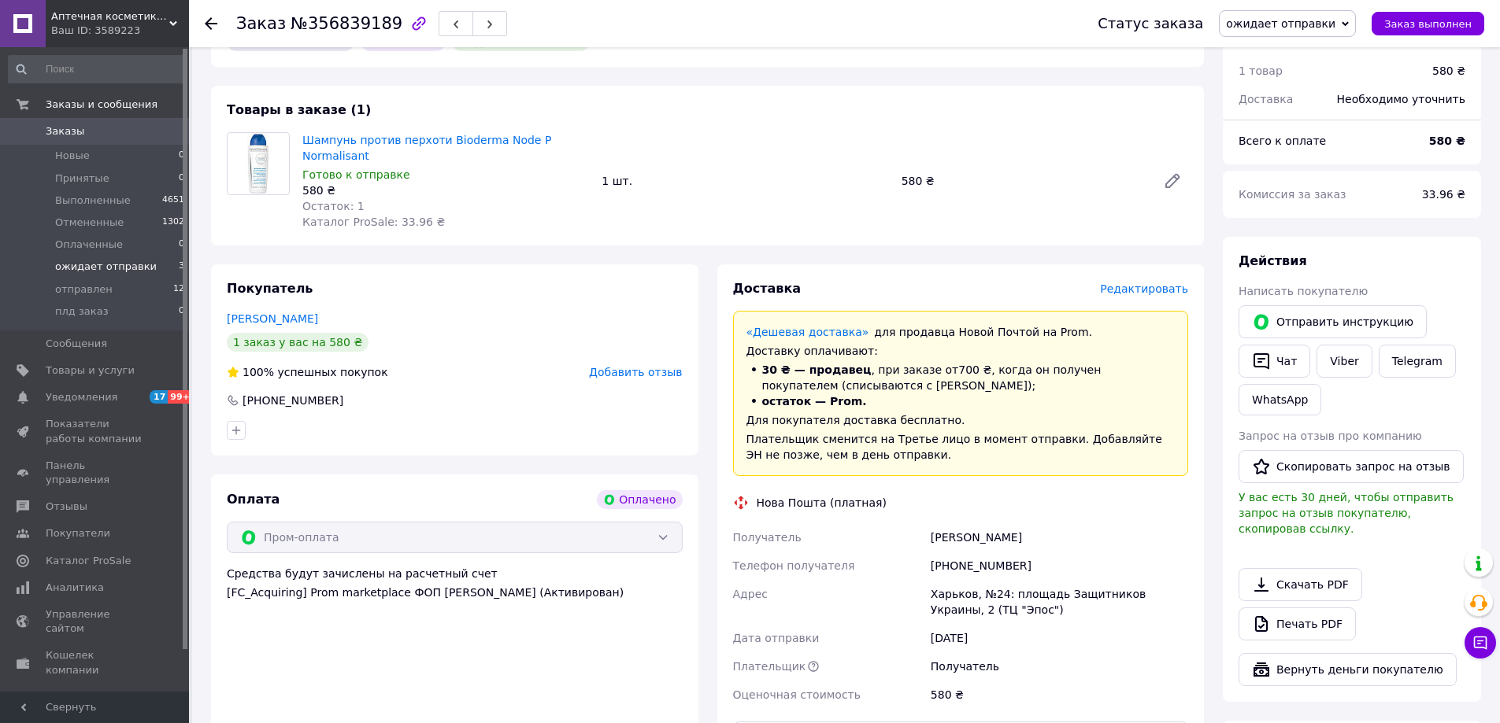
click at [100, 268] on span "ожидает отправки" at bounding box center [106, 267] width 102 height 14
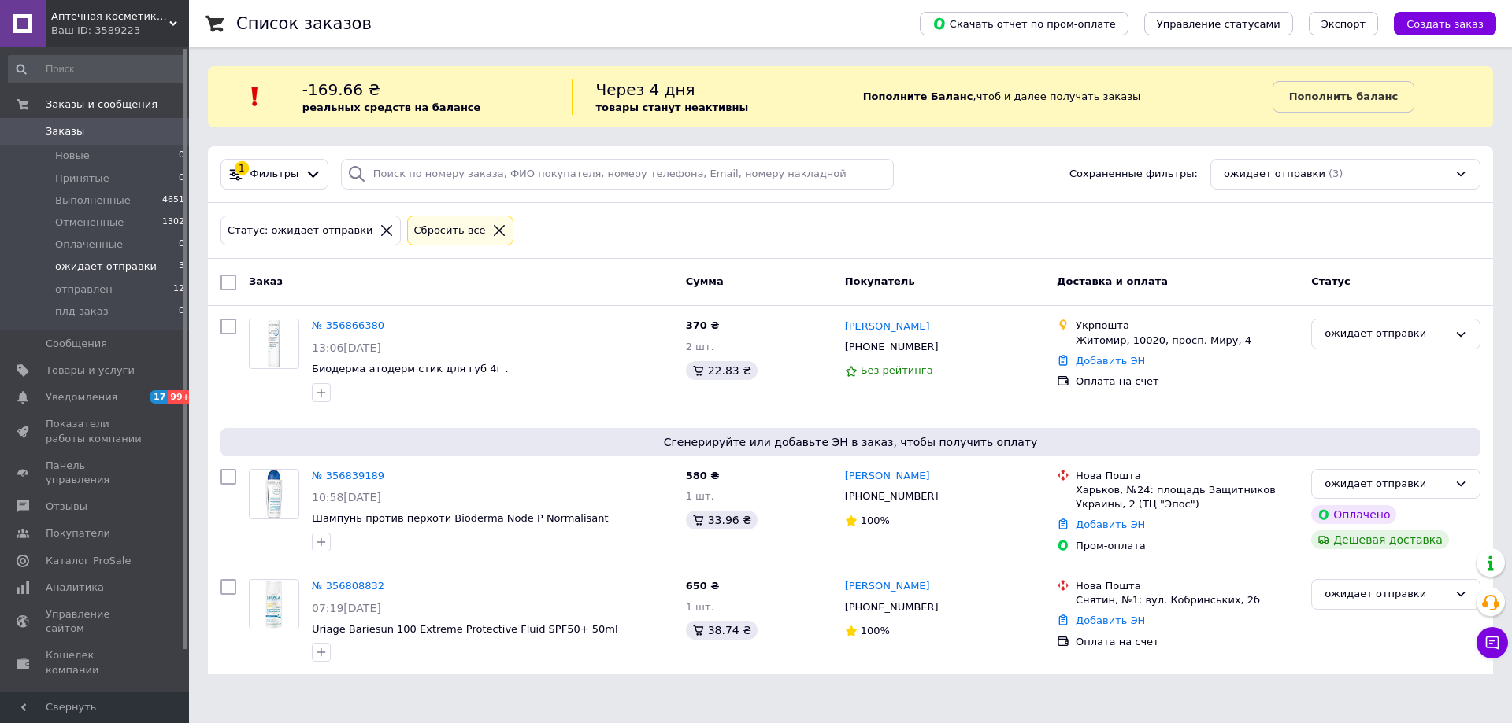
click at [54, 131] on span "Заказы" at bounding box center [65, 131] width 39 height 14
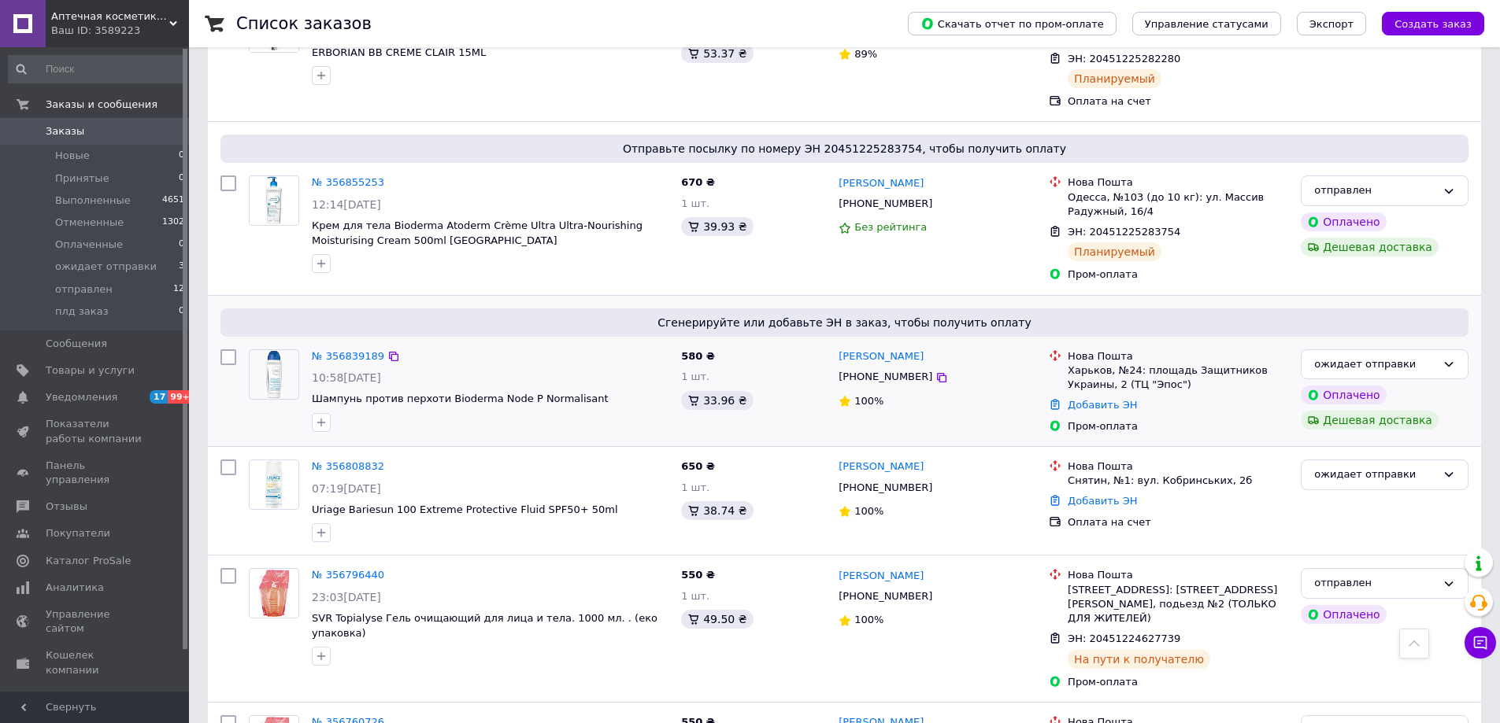
scroll to position [551, 0]
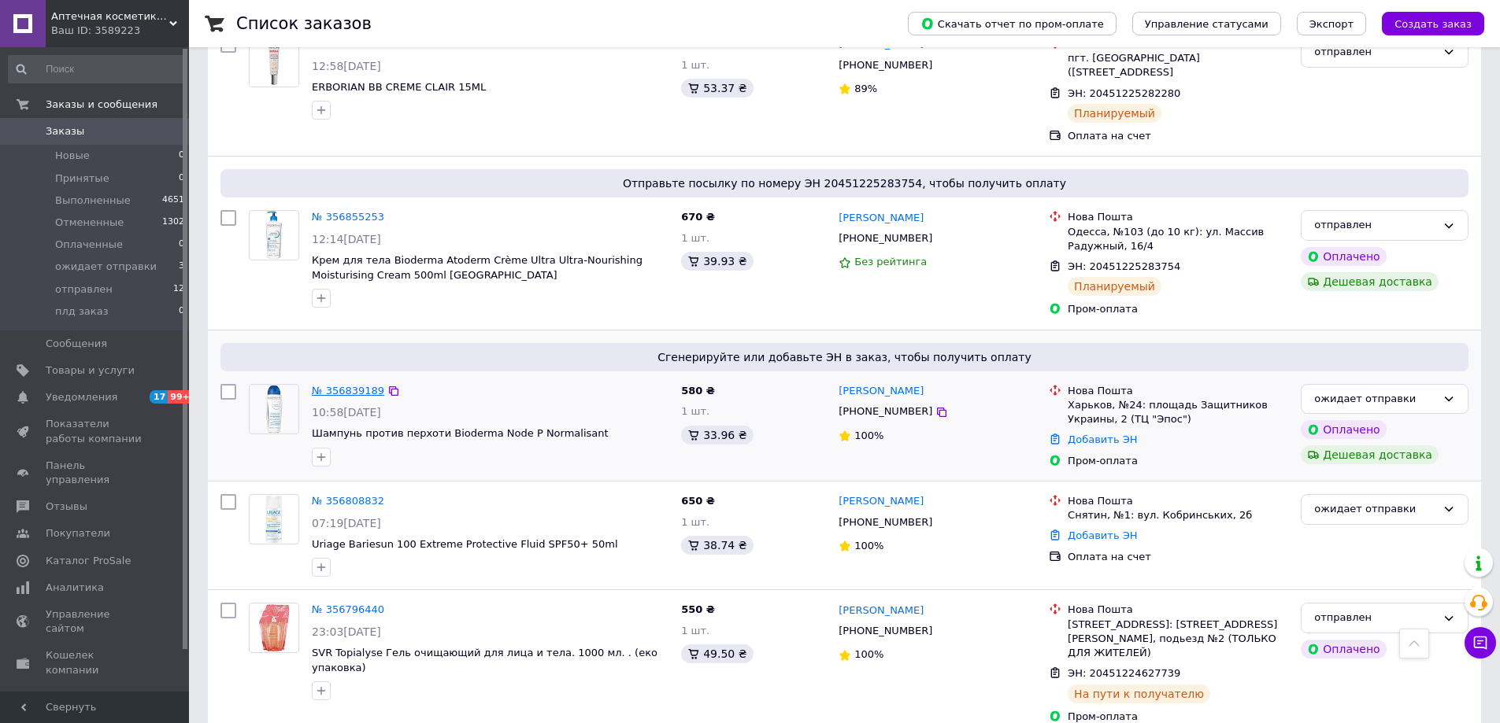
click at [333, 397] on link "№ 356839189" at bounding box center [348, 391] width 72 height 12
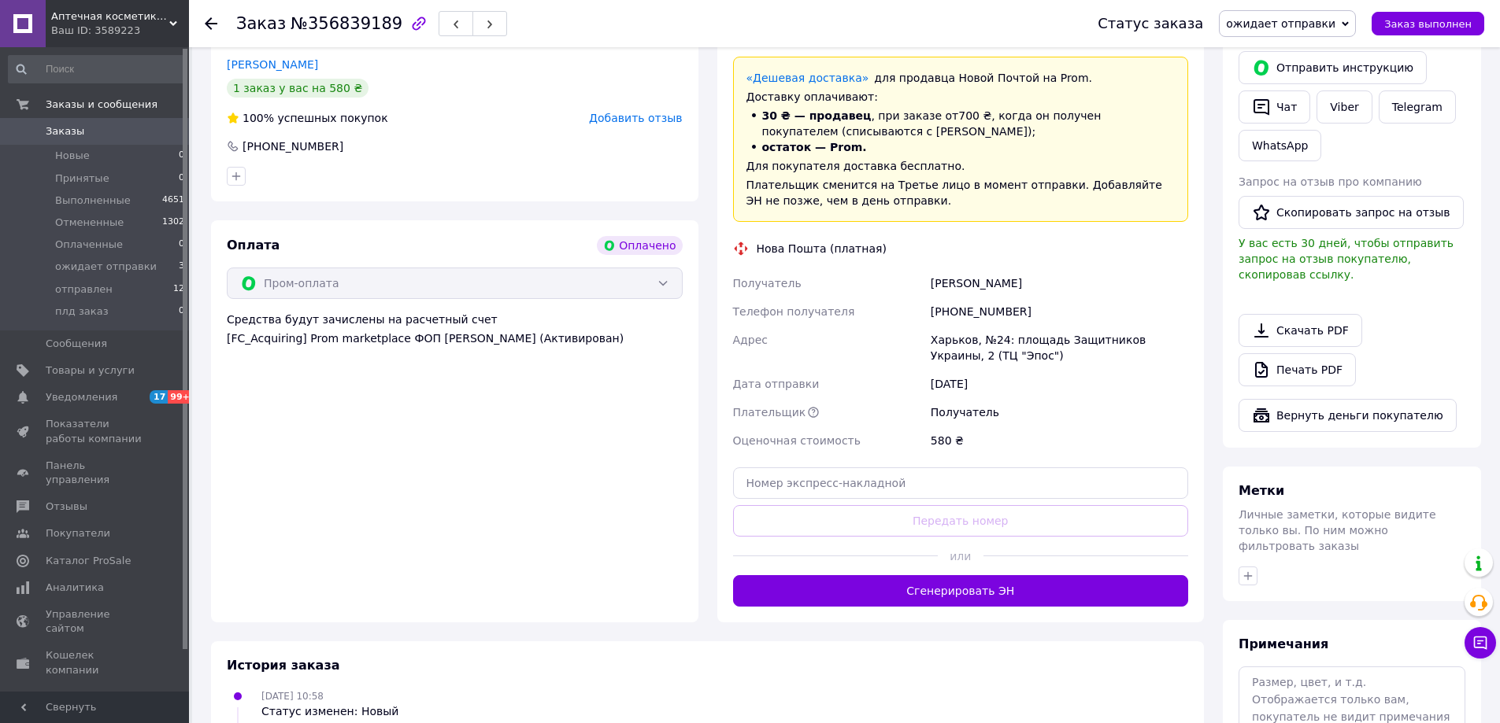
scroll to position [866, 0]
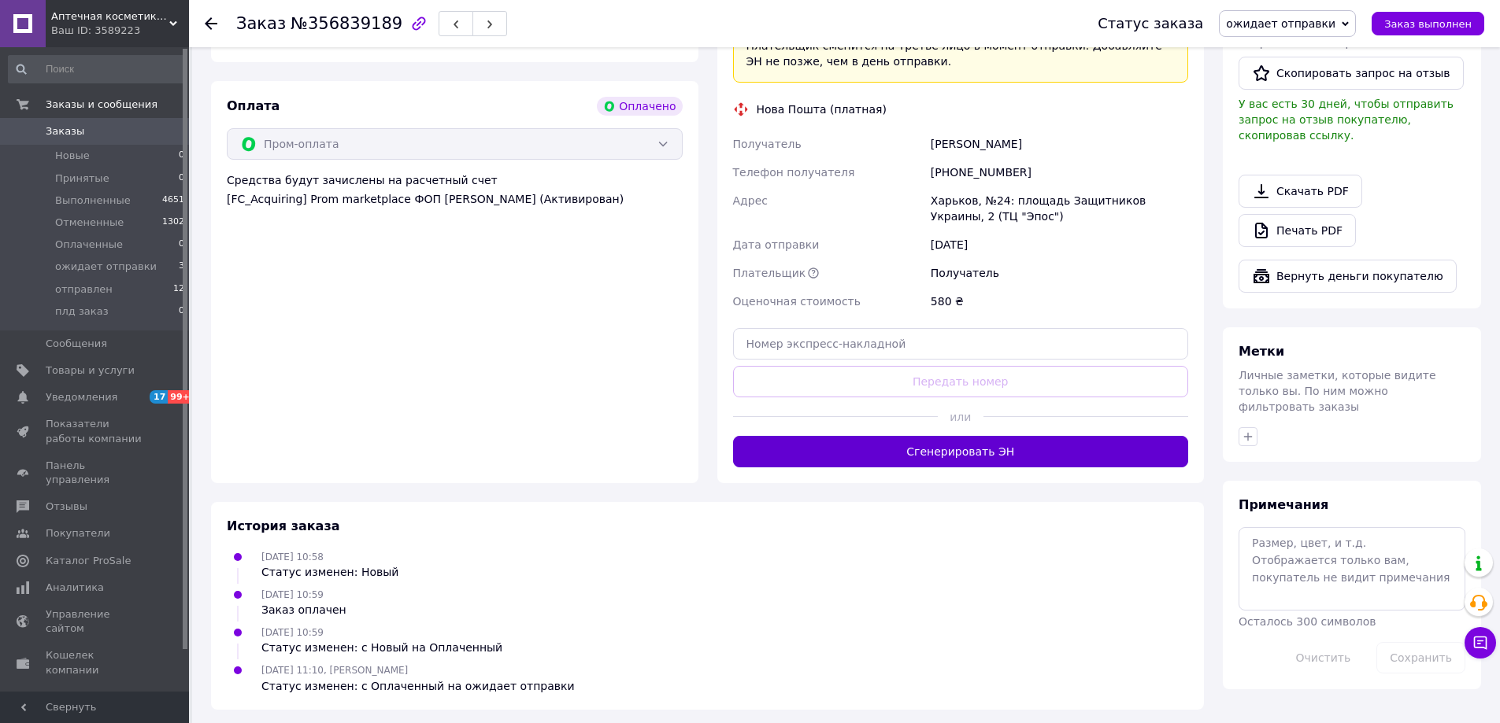
click at [1008, 468] on button "Сгенерировать ЭН" at bounding box center [961, 451] width 456 height 31
click at [1355, 28] on span "ожидает отправки" at bounding box center [1287, 23] width 137 height 27
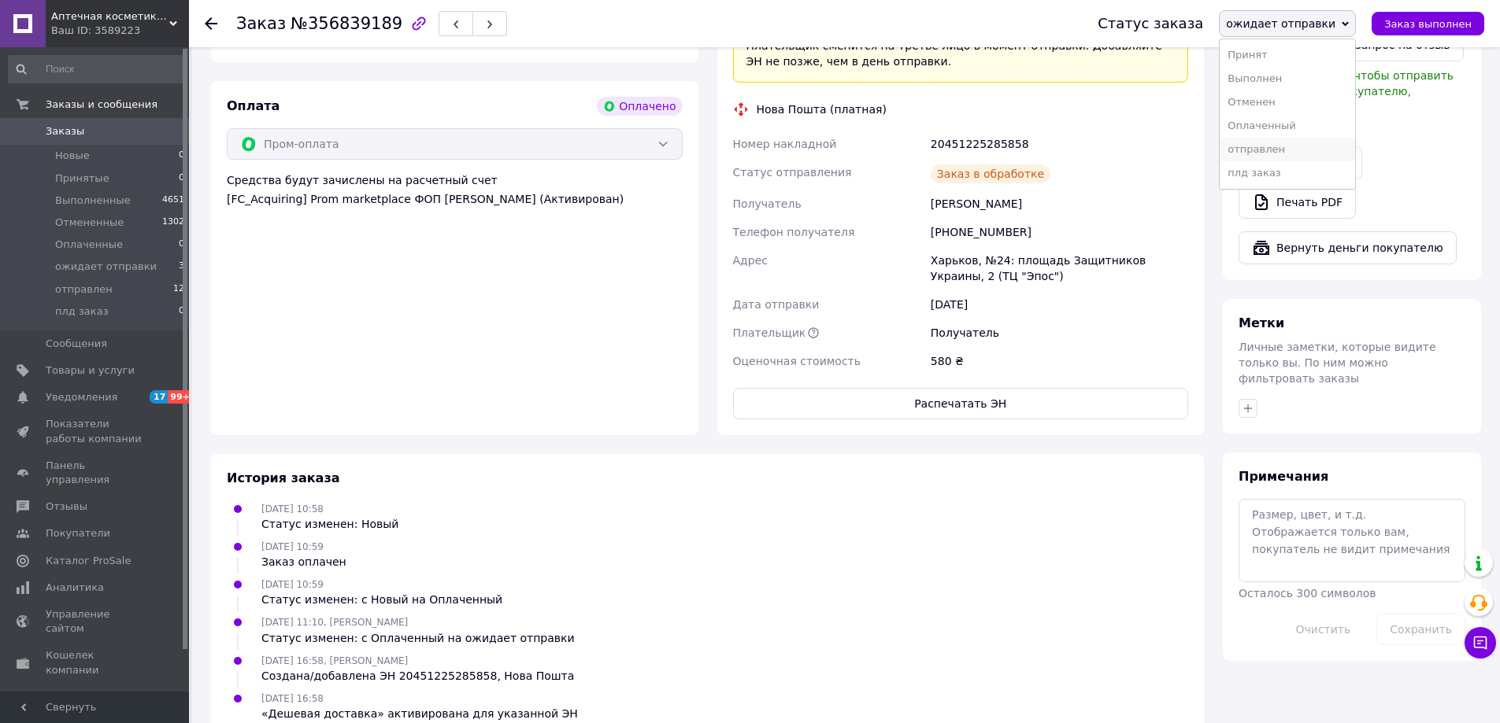
click at [1273, 161] on li "отправлен" at bounding box center [1286, 150] width 135 height 24
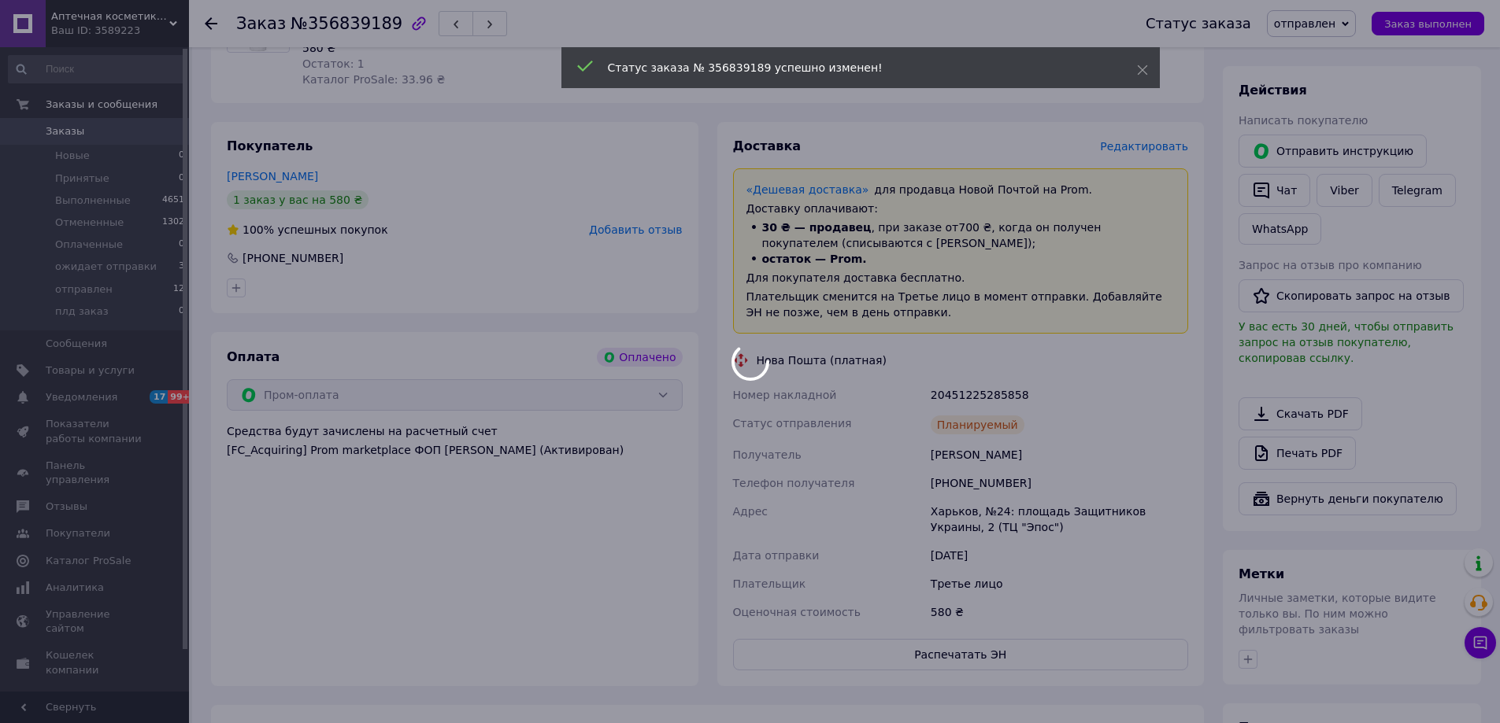
scroll to position [472, 0]
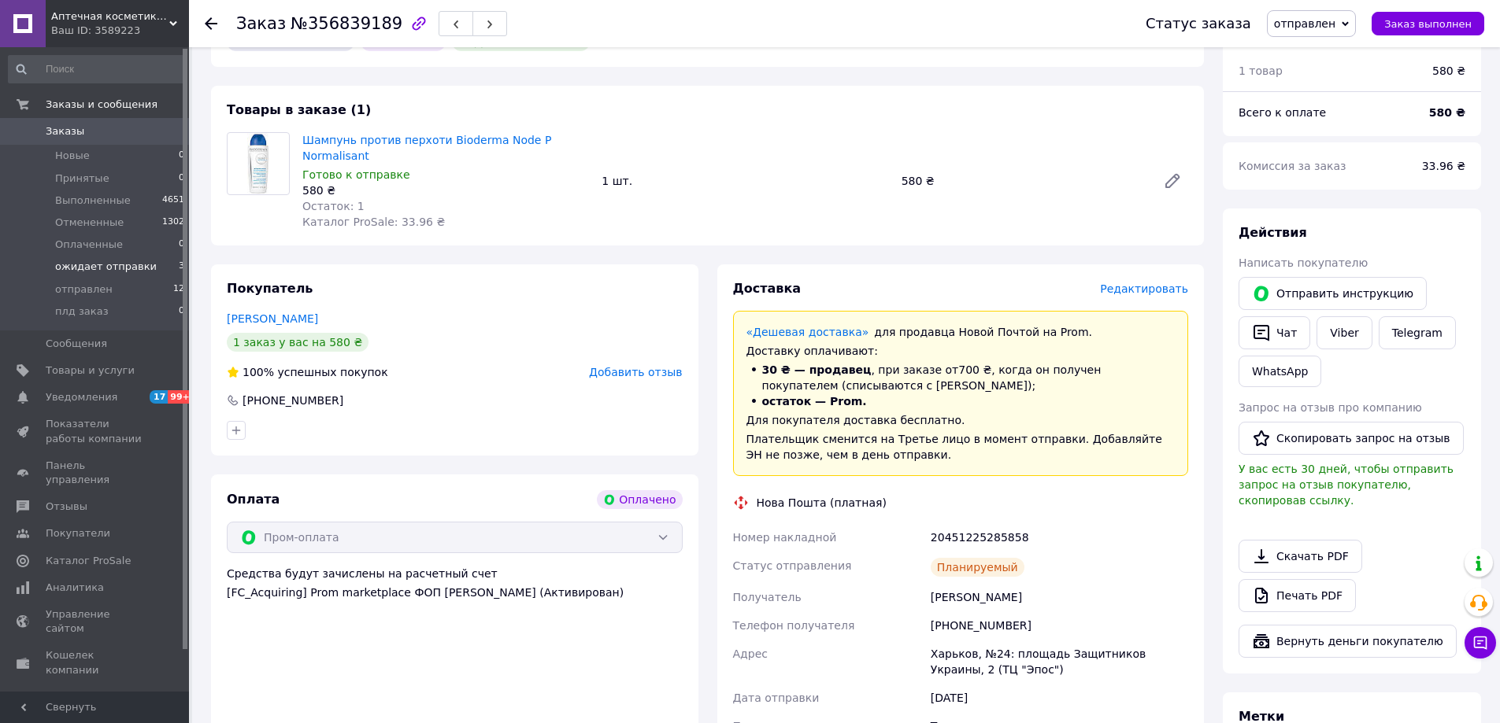
click at [61, 261] on span "ожидает отправки" at bounding box center [106, 267] width 102 height 14
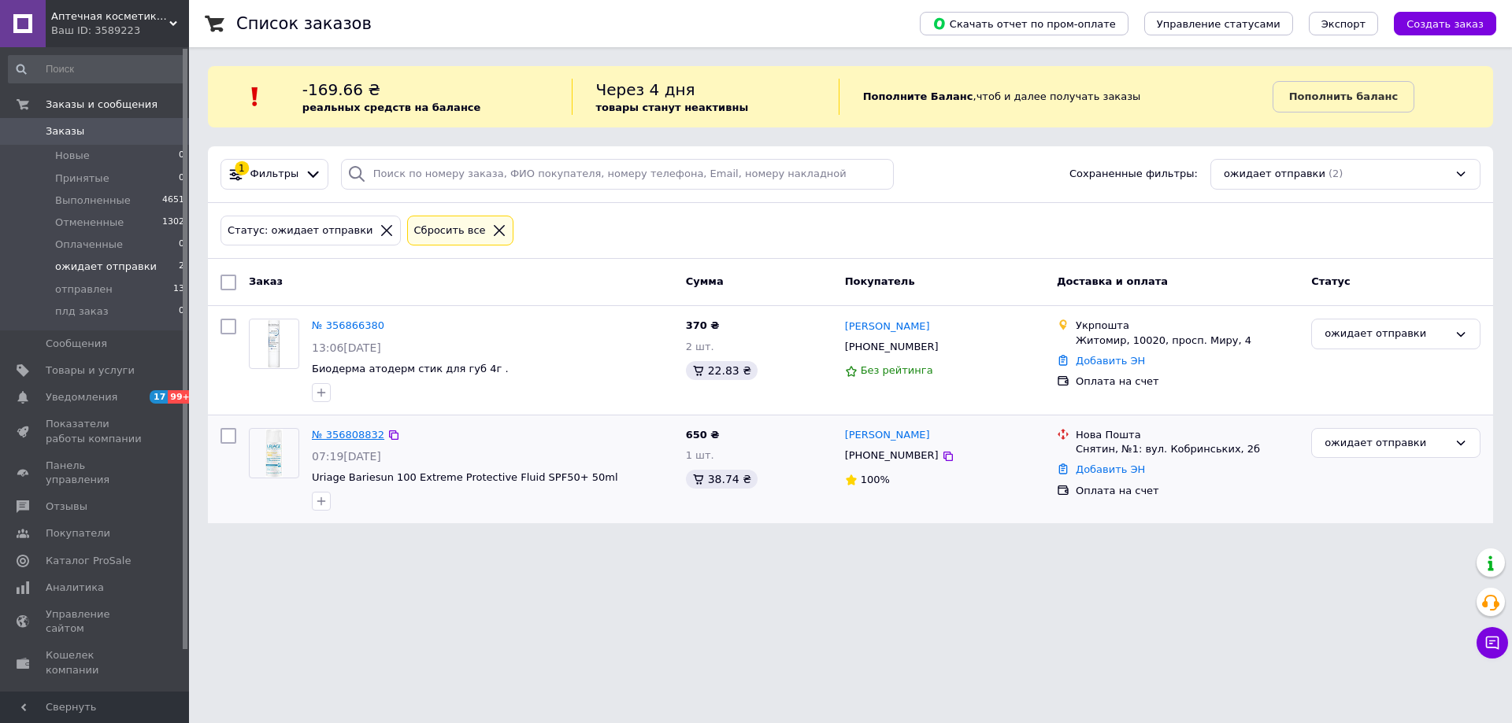
click at [341, 436] on link "№ 356808832" at bounding box center [348, 435] width 72 height 12
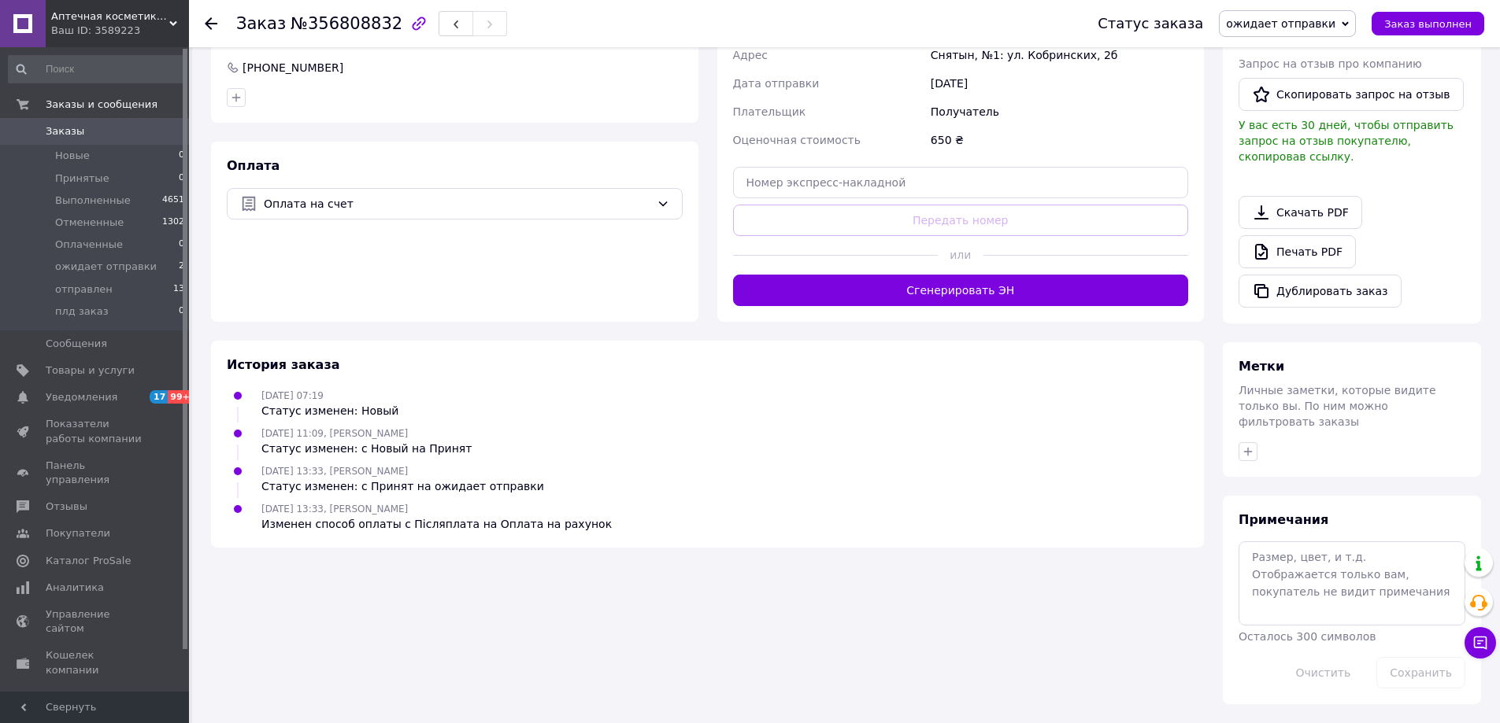
scroll to position [472, 0]
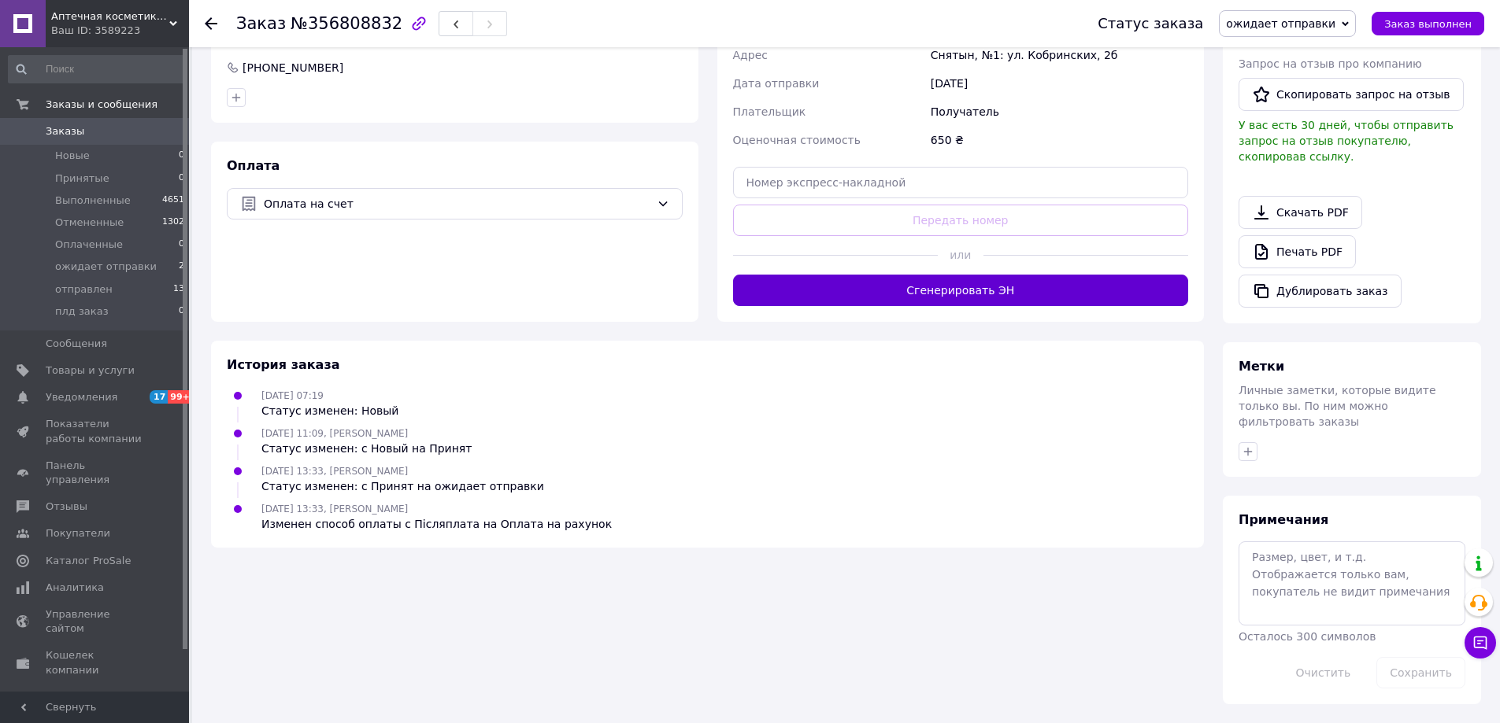
click at [883, 298] on button "Сгенерировать ЭН" at bounding box center [961, 290] width 456 height 31
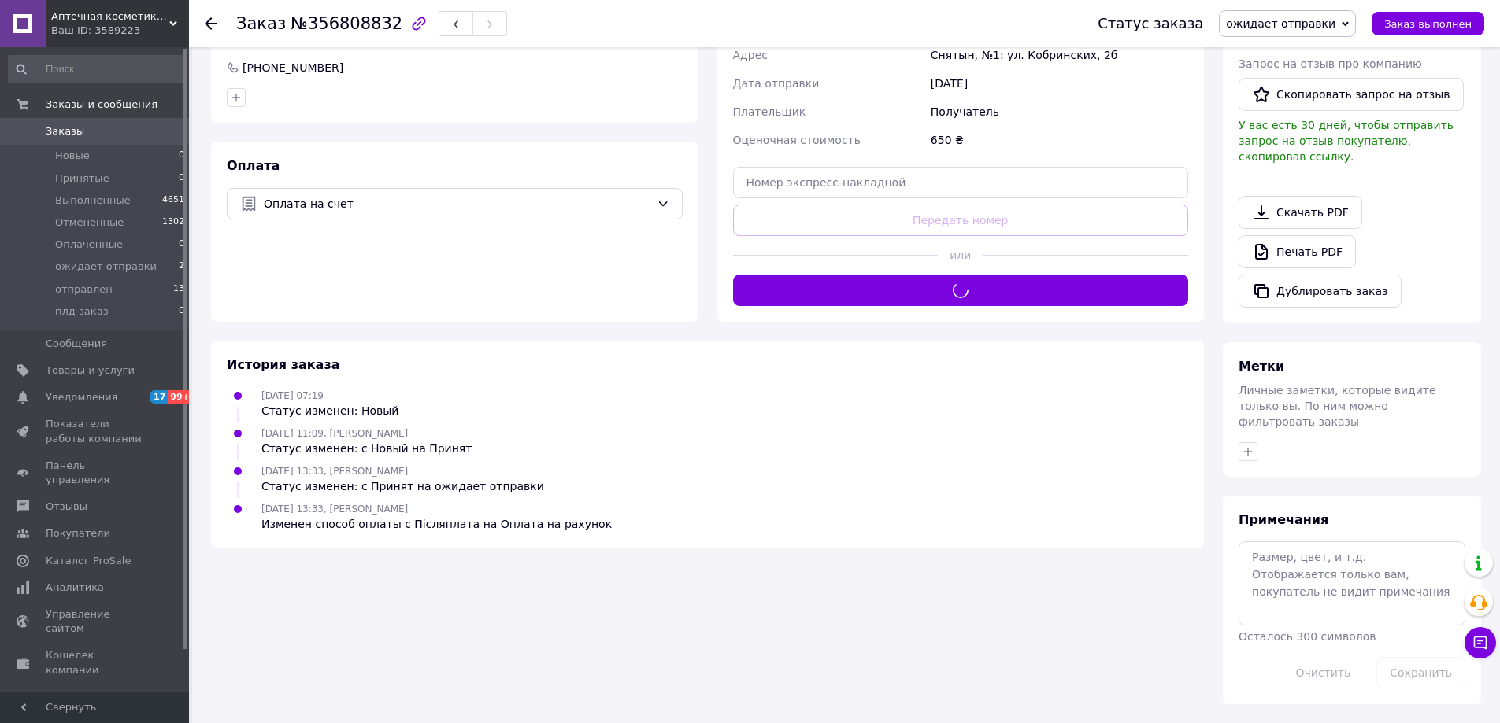
click at [1352, 26] on span "ожидает отправки" at bounding box center [1287, 23] width 137 height 27
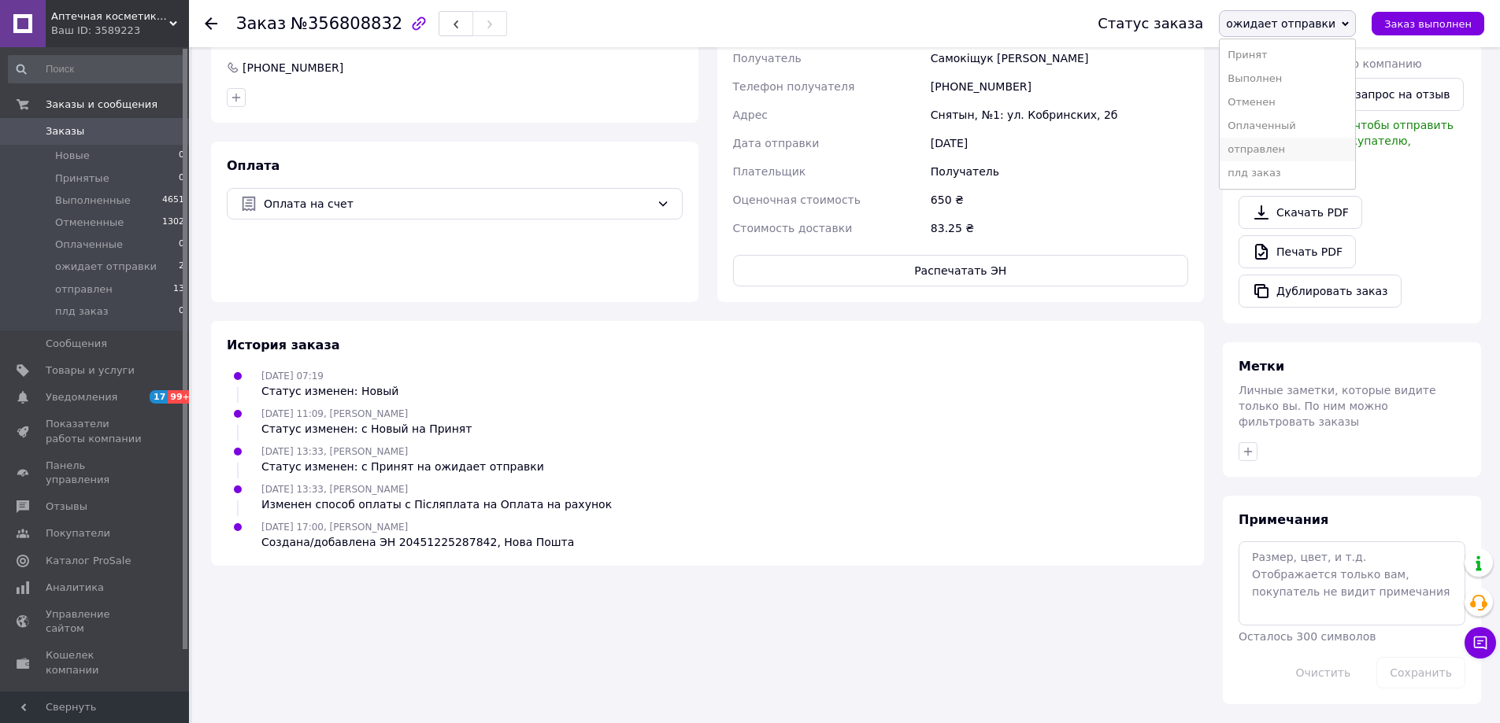
click at [1260, 161] on li "отправлен" at bounding box center [1286, 150] width 135 height 24
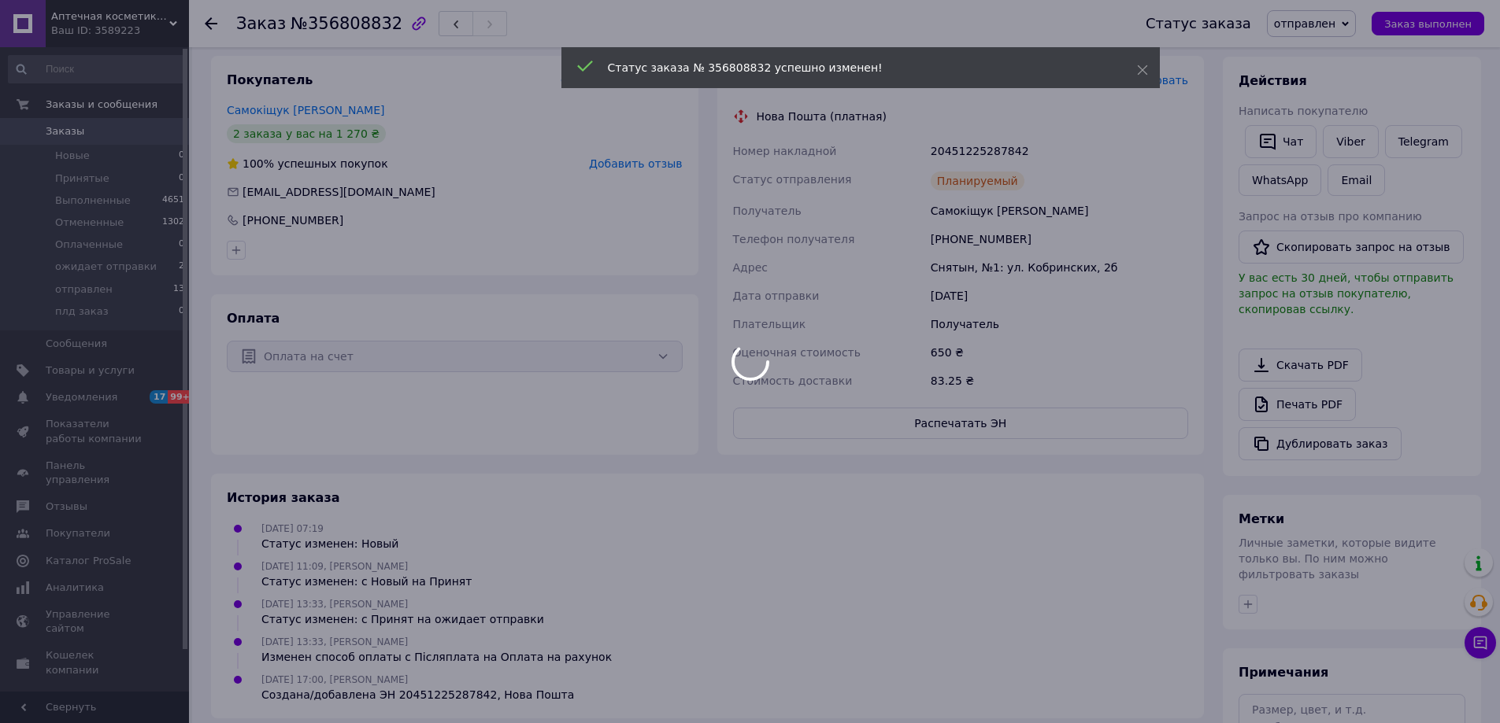
scroll to position [236, 0]
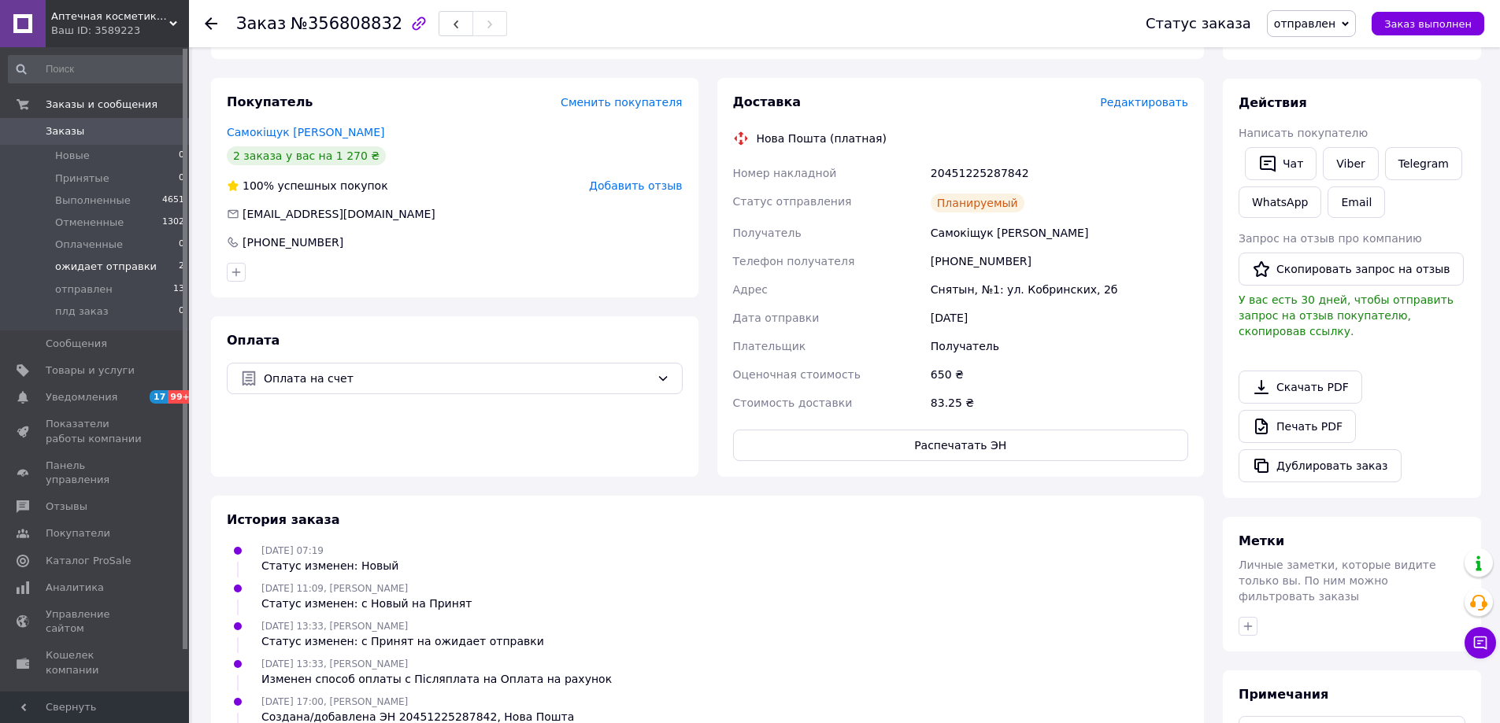
click at [70, 264] on span "ожидает отправки" at bounding box center [106, 267] width 102 height 14
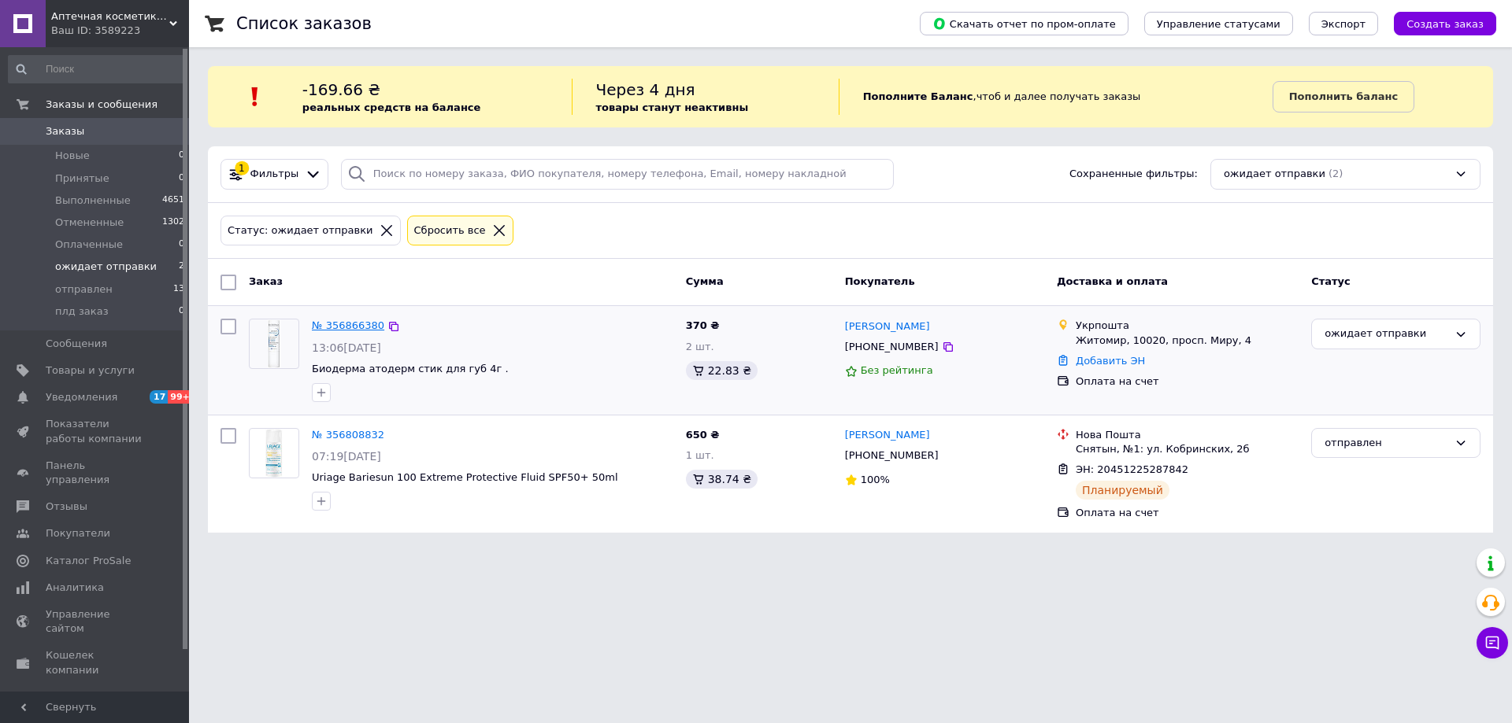
click at [327, 331] on link "№ 356866380" at bounding box center [348, 326] width 72 height 12
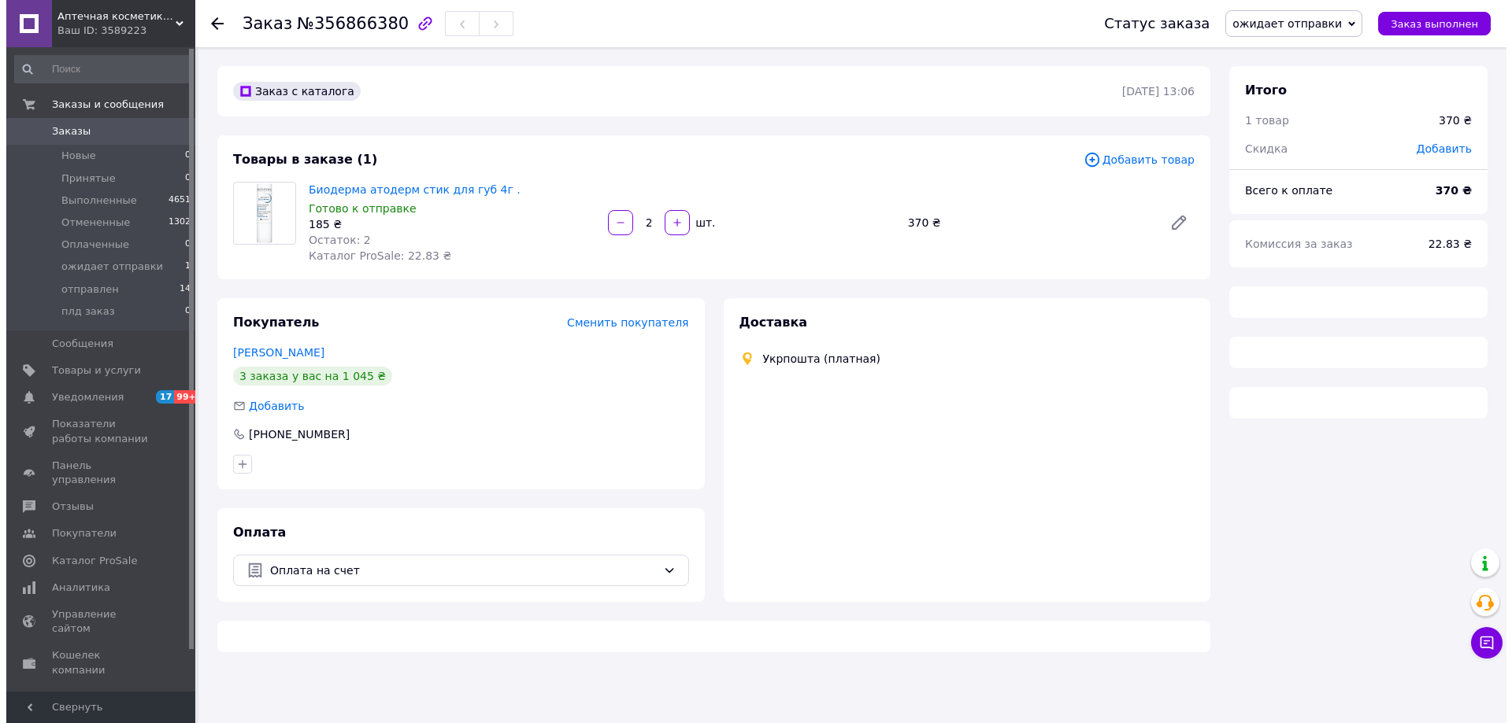
scroll to position [8, 0]
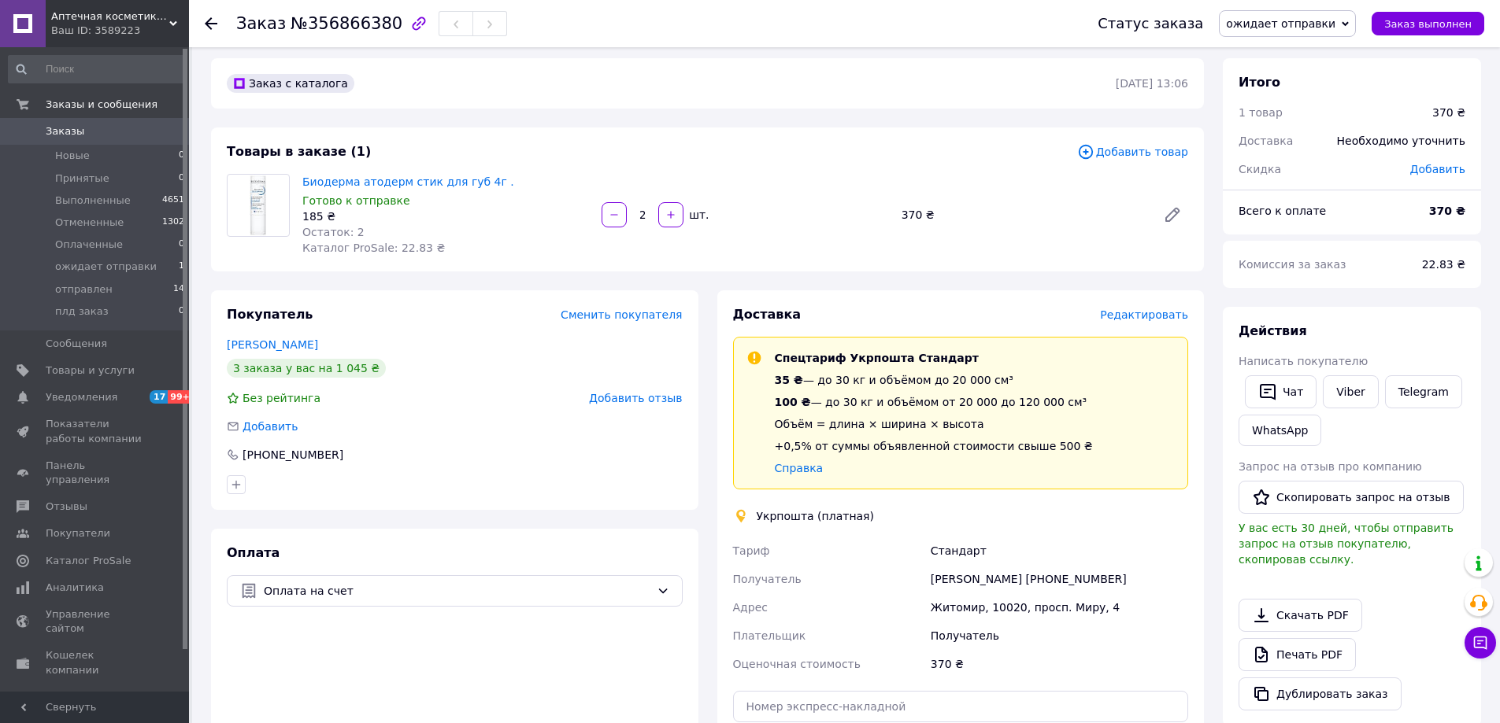
click at [1153, 321] on span "Редактировать" at bounding box center [1144, 315] width 88 height 13
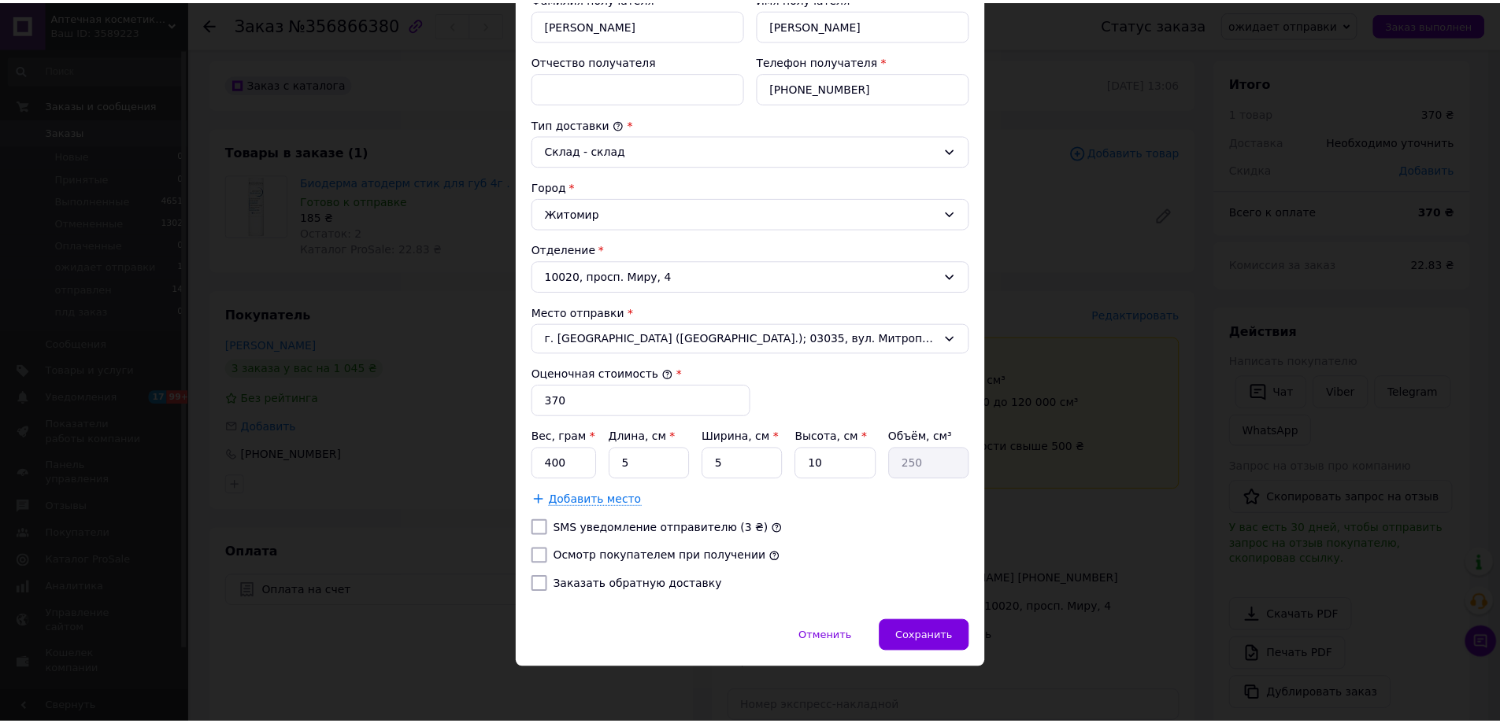
scroll to position [394, 0]
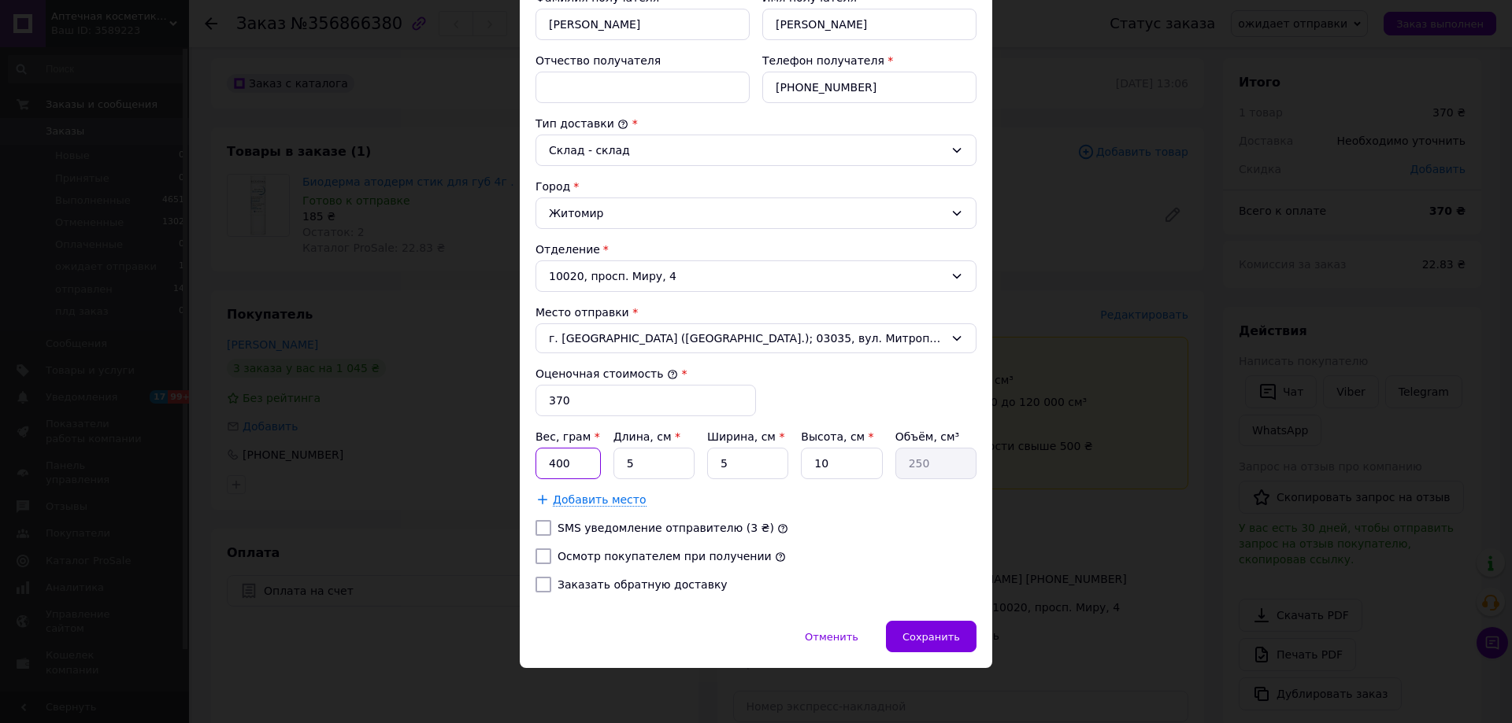
click at [573, 479] on input "400" at bounding box center [567, 463] width 65 height 31
type input "4"
type input "300"
click at [916, 643] on span "Сохранить" at bounding box center [930, 637] width 57 height 12
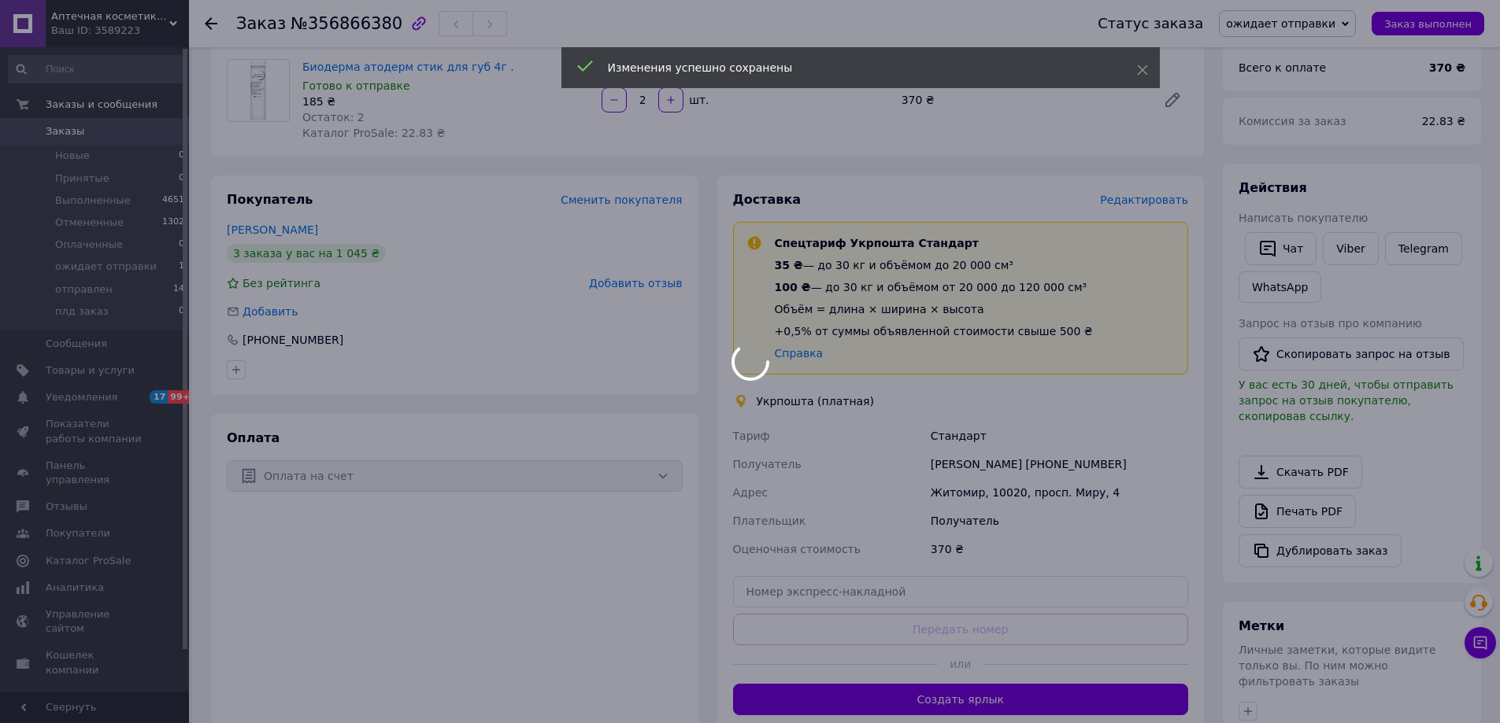
scroll to position [323, 0]
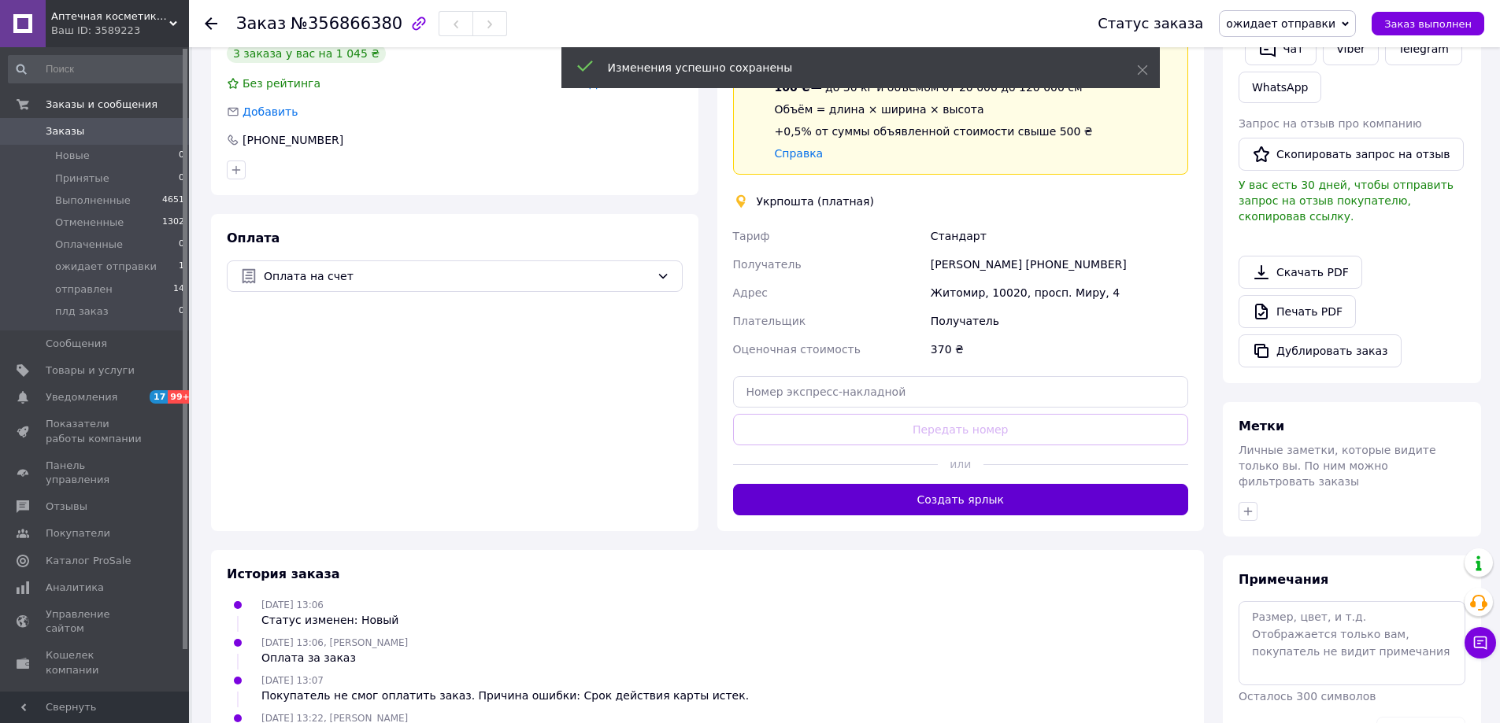
click at [946, 516] on button "Создать ярлык" at bounding box center [961, 499] width 456 height 31
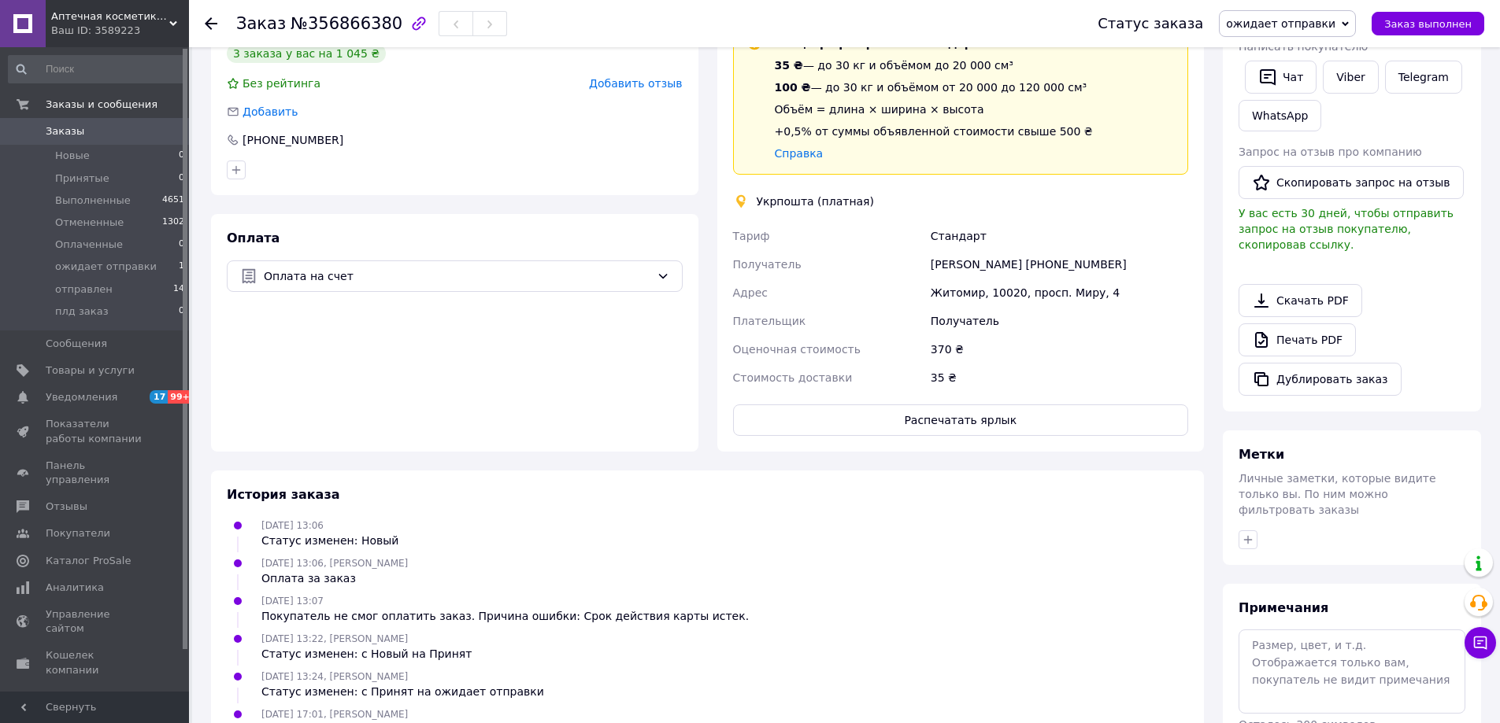
click at [1354, 28] on span "ожидает отправки" at bounding box center [1287, 23] width 137 height 27
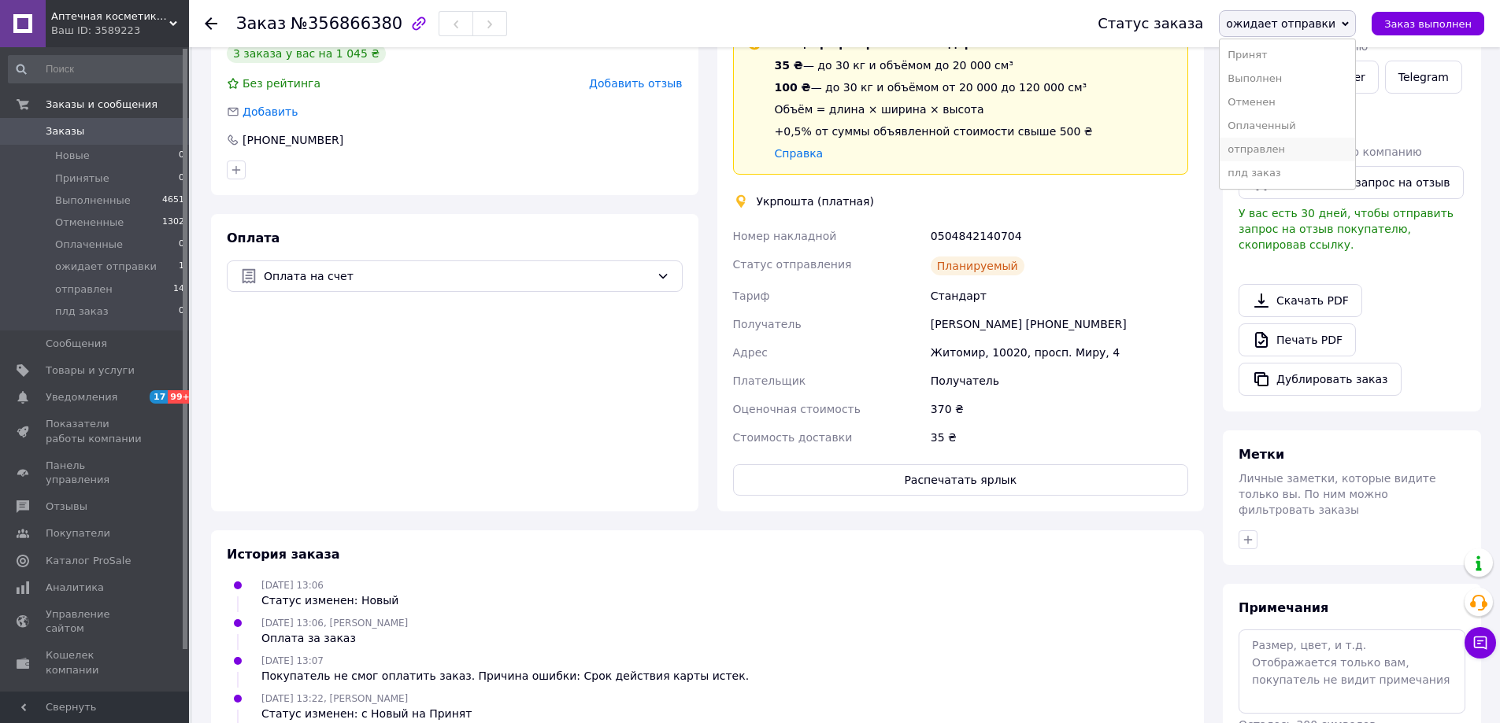
click at [1291, 161] on li "отправлен" at bounding box center [1286, 150] width 135 height 24
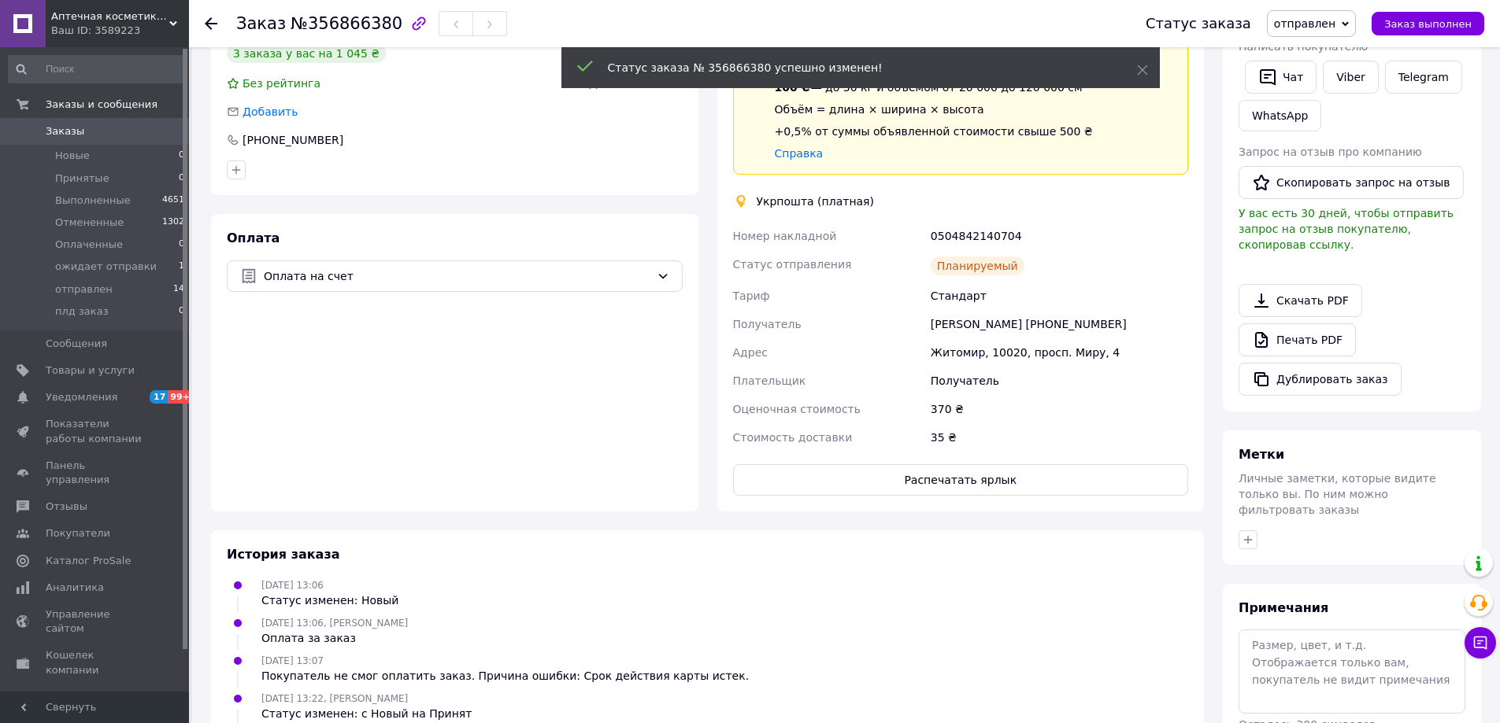
click at [979, 496] on button "Распечатать ярлык" at bounding box center [961, 479] width 456 height 31
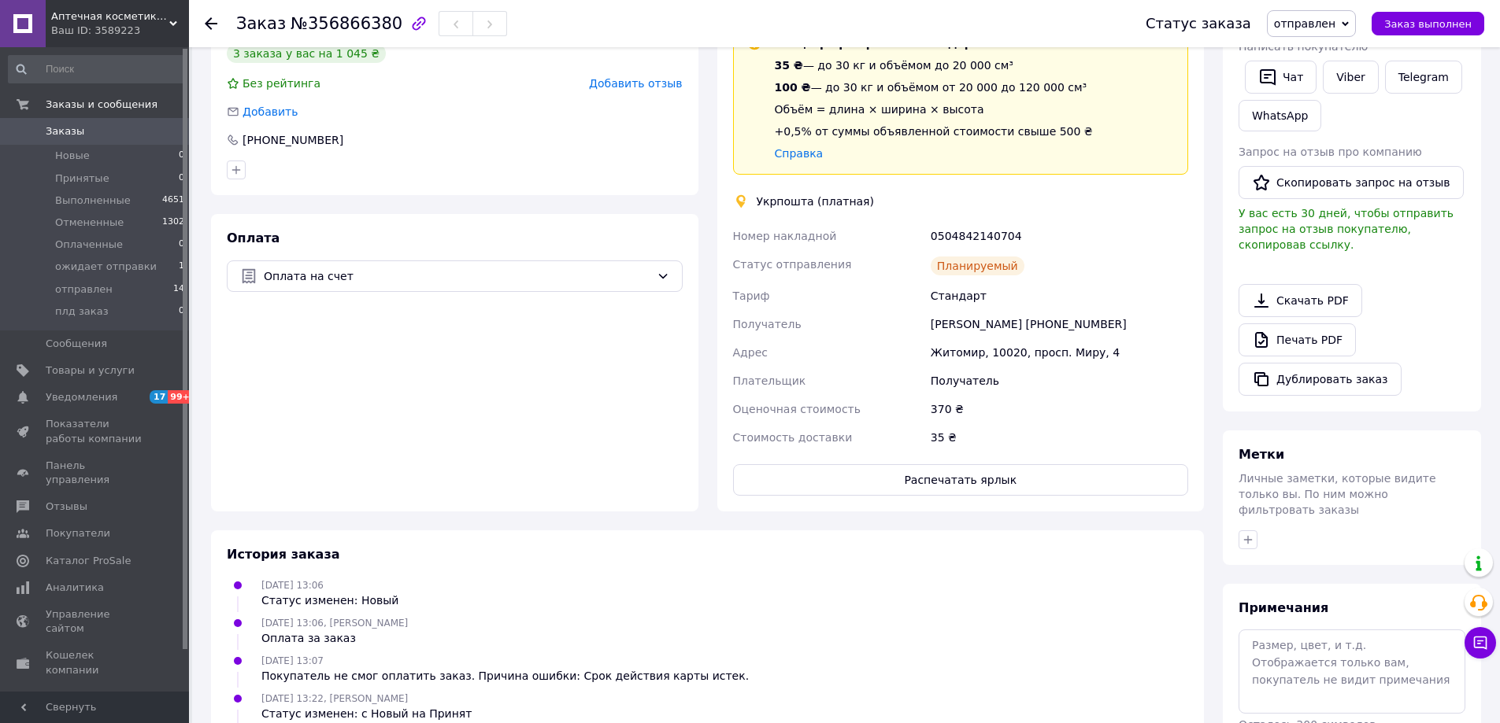
click at [86, 14] on span "Аптечная косметика из [GEOGRAPHIC_DATA]" at bounding box center [110, 16] width 118 height 14
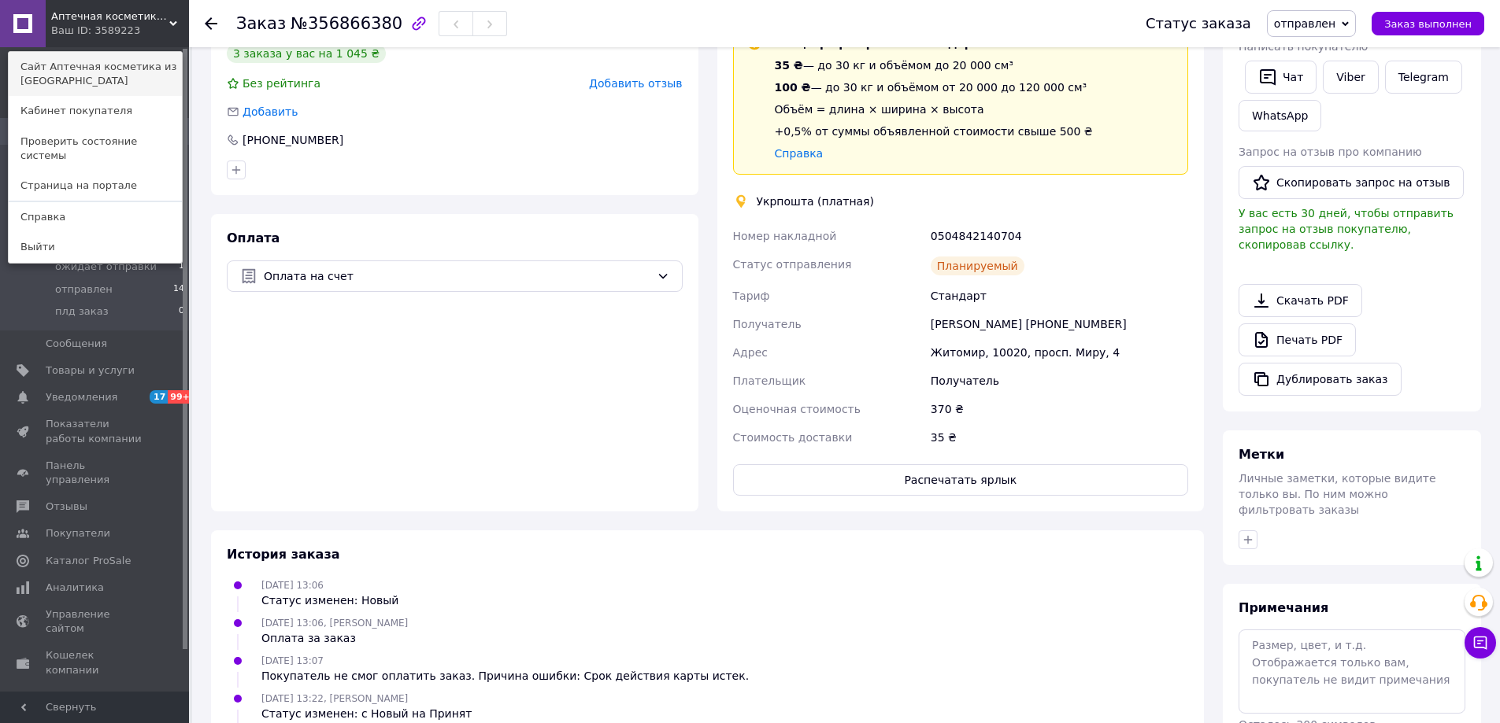
click at [101, 75] on link "Сайт Аптечная косметика из [GEOGRAPHIC_DATA]" at bounding box center [95, 74] width 173 height 44
